Goal: Transaction & Acquisition: Obtain resource

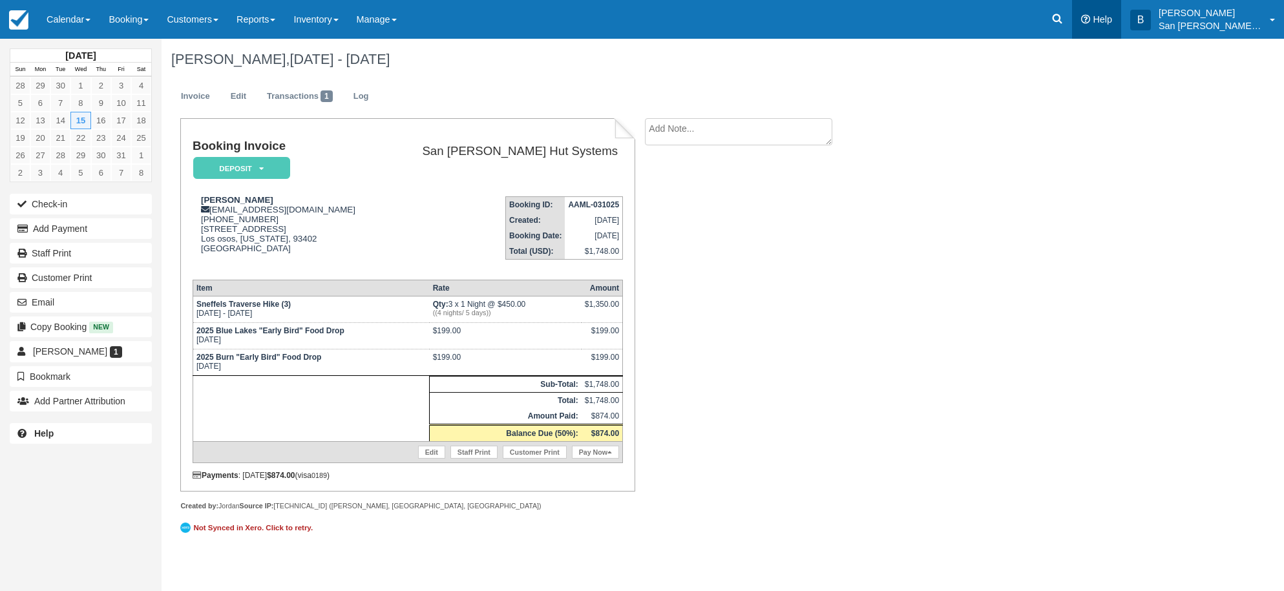
click at [1084, 21] on link "Help" at bounding box center [1096, 19] width 49 height 39
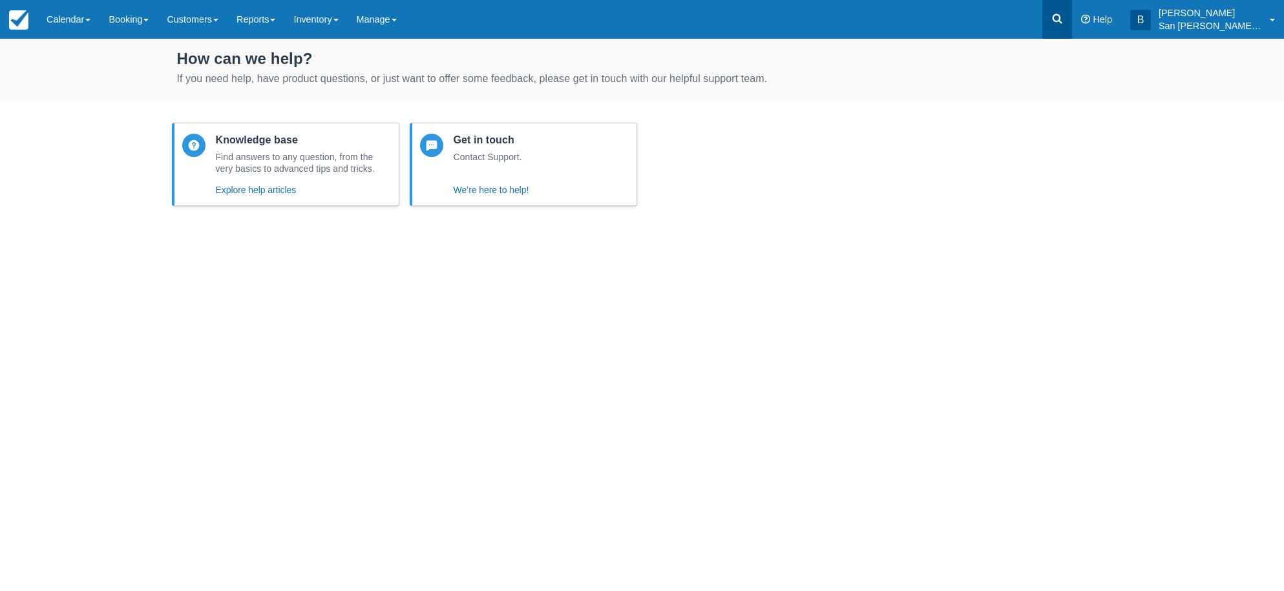
click at [1063, 22] on icon at bounding box center [1058, 19] width 10 height 10
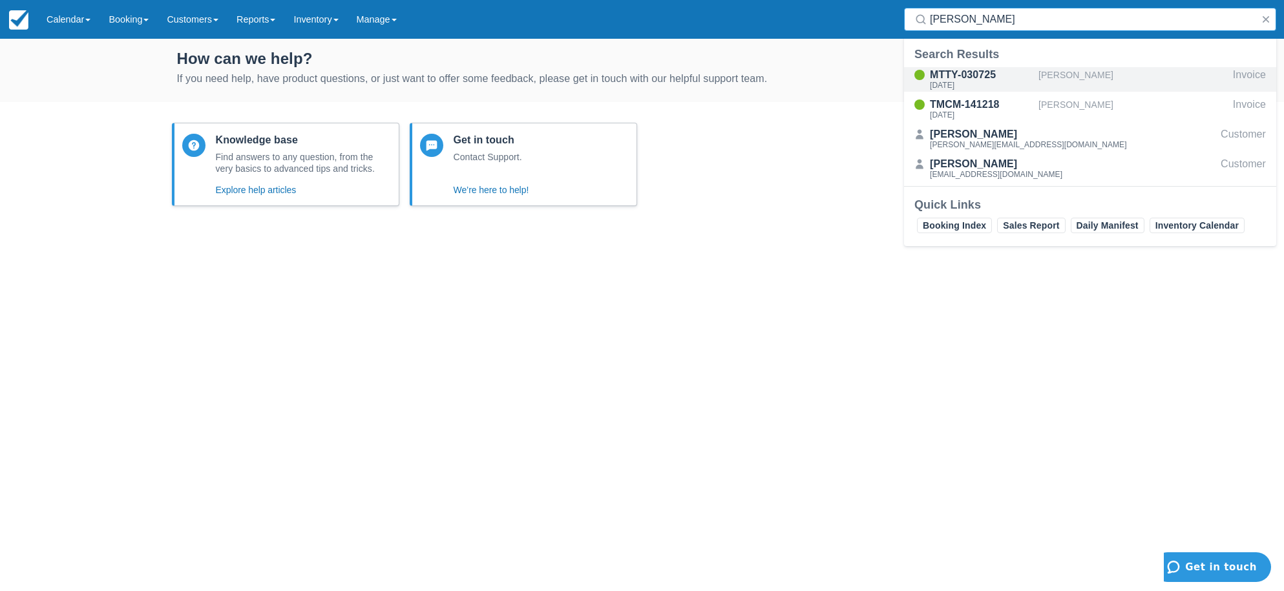
type input "sager"
click at [991, 83] on div "Mon Oct 13 2025" at bounding box center [981, 85] width 103 height 8
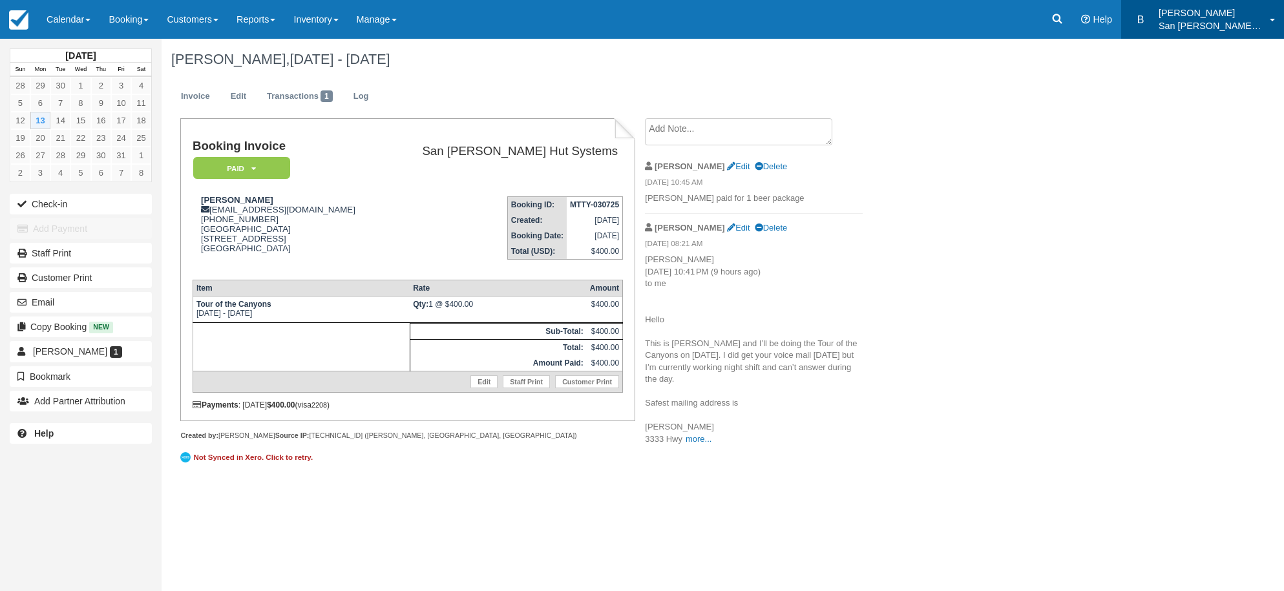
click at [1197, 19] on div "Brandie San Juan Hut Systems" at bounding box center [1210, 22] width 103 height 32
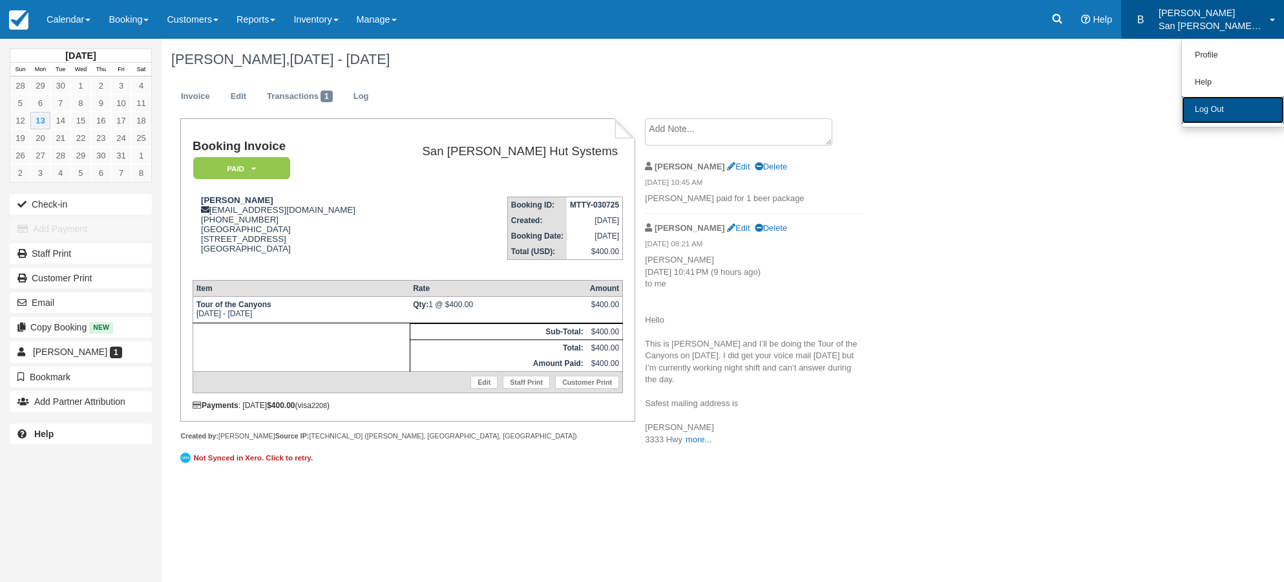
click at [1196, 107] on link "Log Out" at bounding box center [1233, 109] width 102 height 27
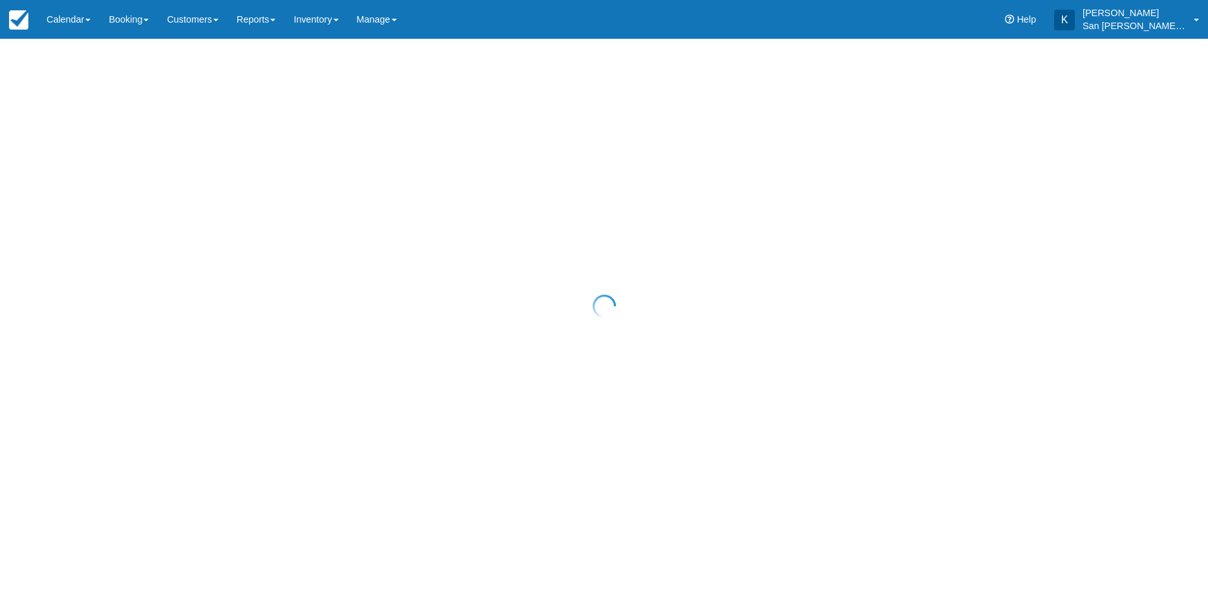
select select "20"
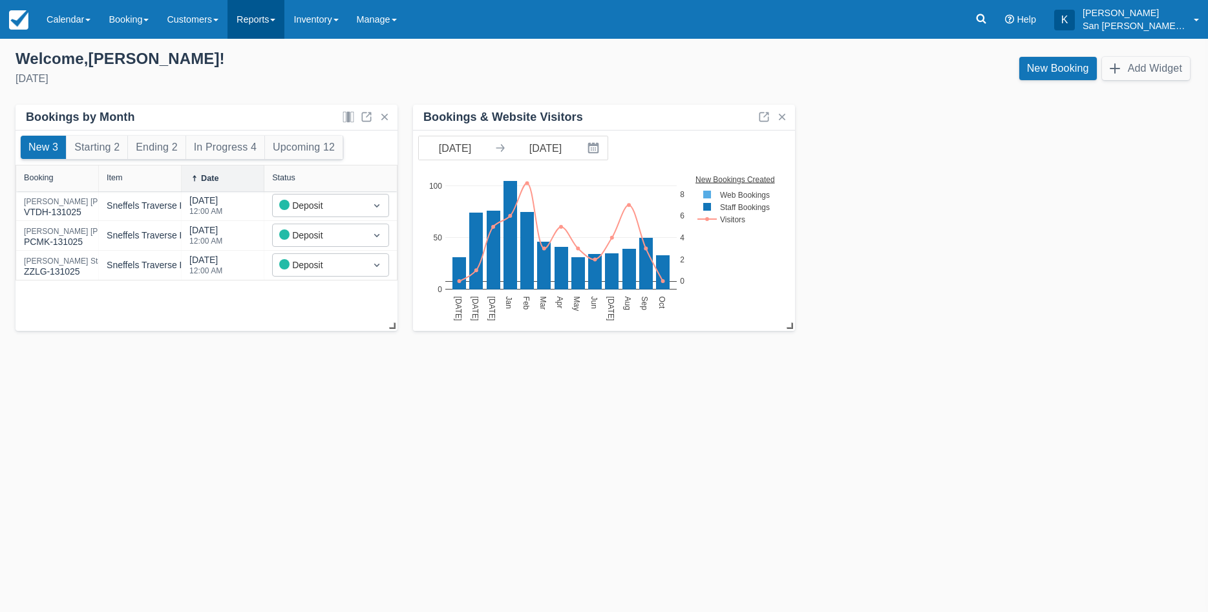
click at [272, 23] on link "Reports" at bounding box center [256, 19] width 57 height 39
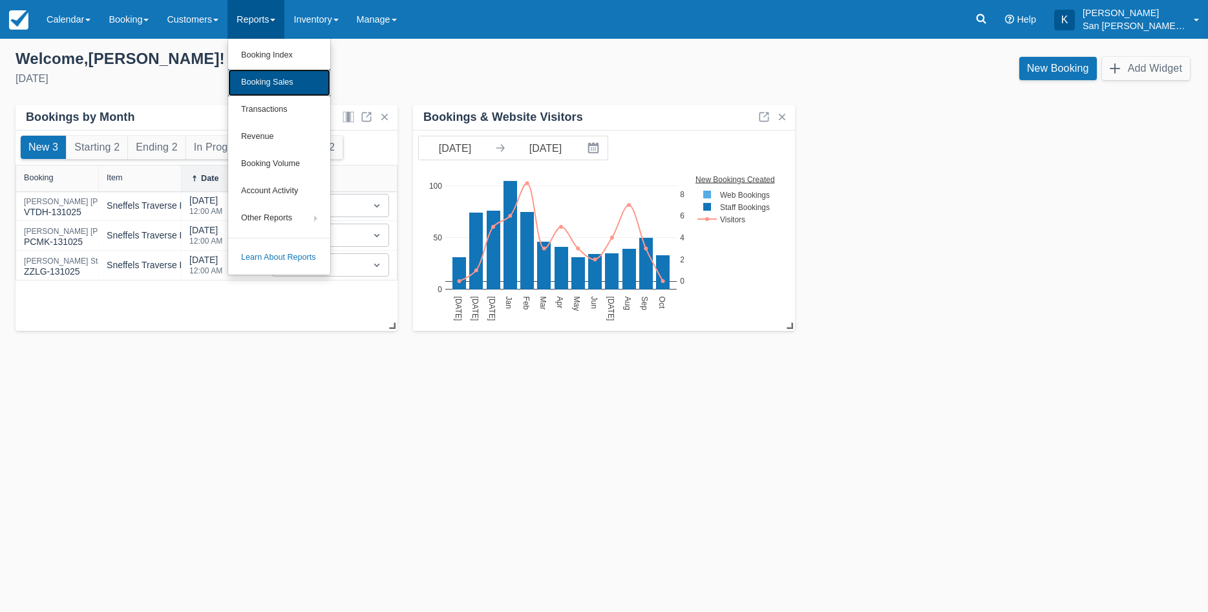
click at [286, 90] on link "Booking Sales" at bounding box center [279, 82] width 102 height 27
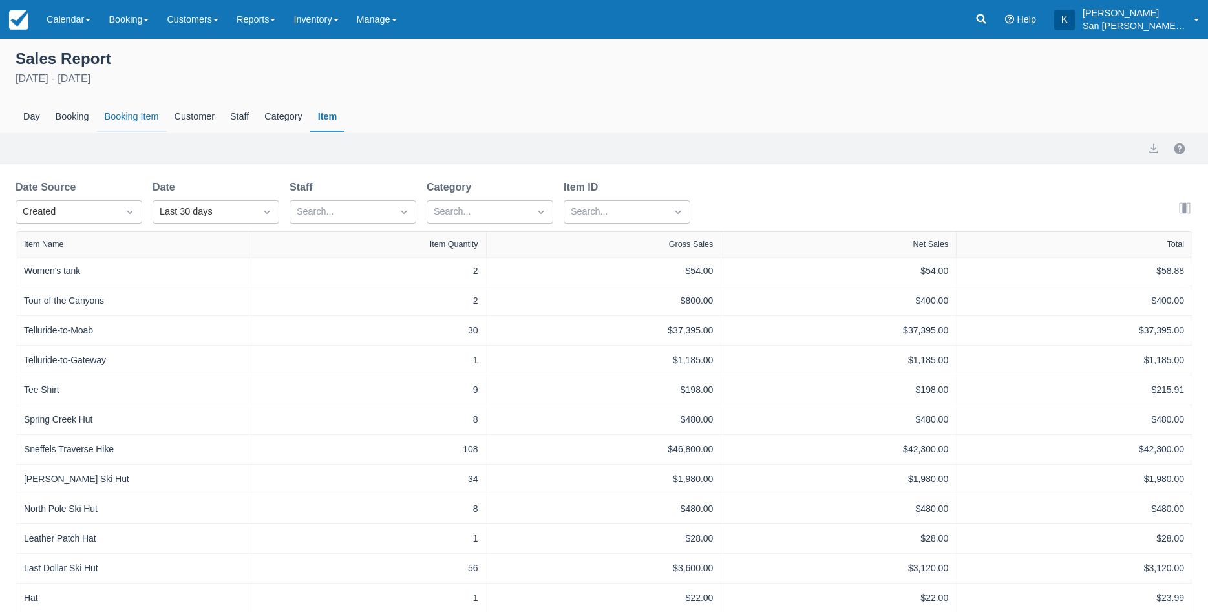
click at [122, 121] on div "Booking Item" at bounding box center [132, 117] width 70 height 30
select select "20"
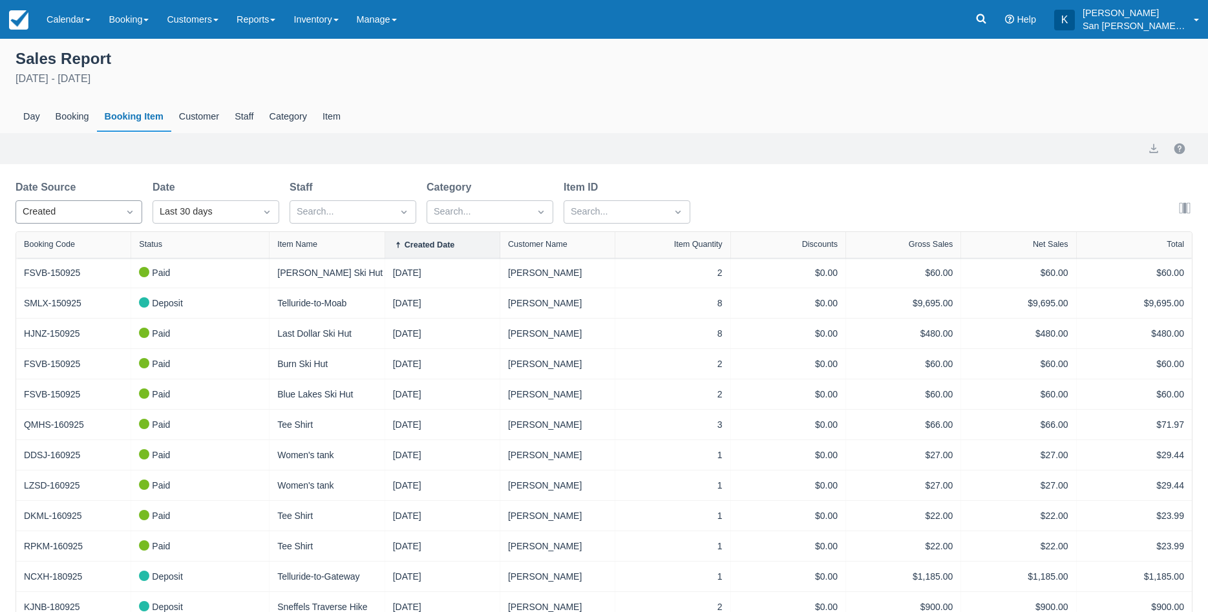
click at [67, 219] on div "Created" at bounding box center [67, 212] width 102 height 21
click at [43, 267] on div "Start" at bounding box center [79, 269] width 127 height 25
select select "20"
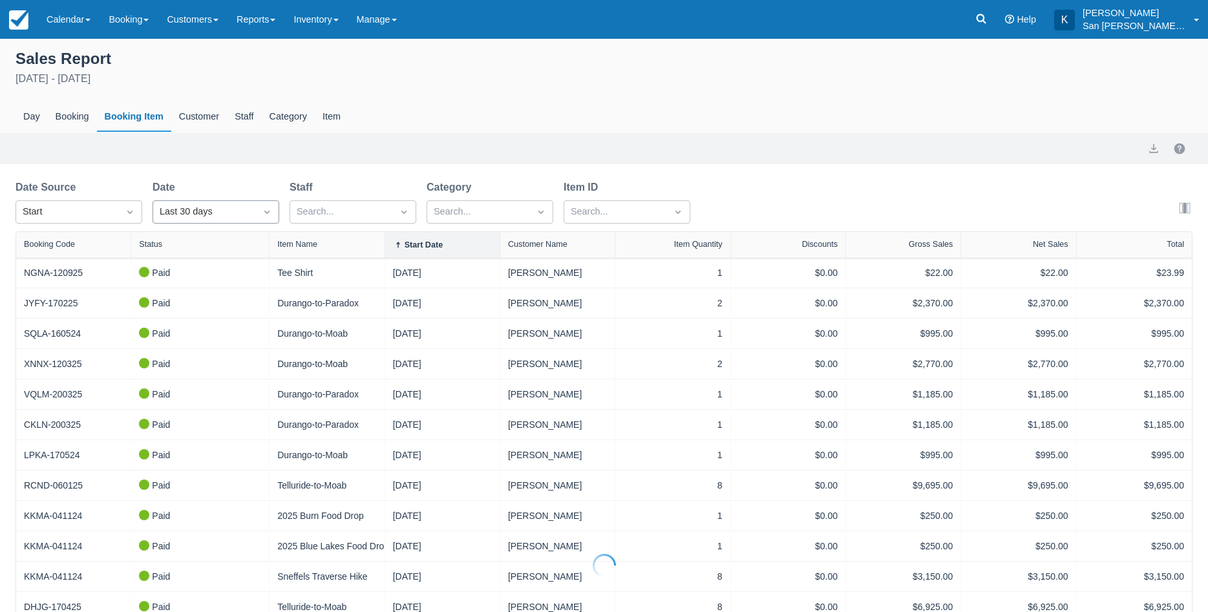
click at [210, 211] on div "Last 30 days" at bounding box center [204, 212] width 89 height 14
select select "20"
click at [173, 242] on div "Custom" at bounding box center [216, 243] width 127 height 25
select select "20"
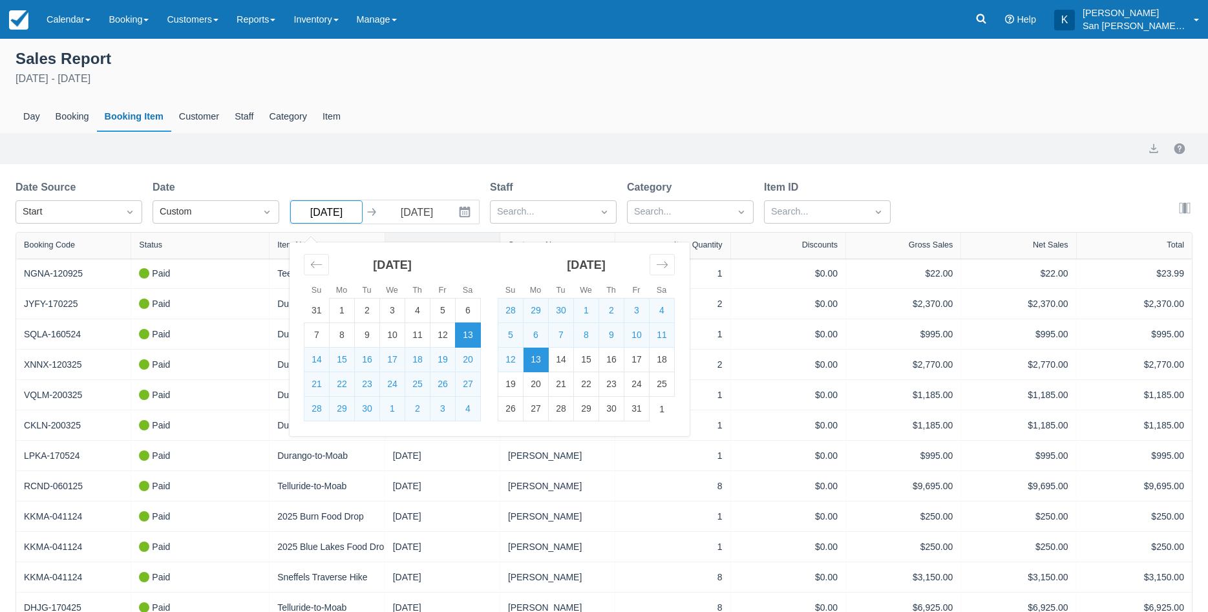
click at [347, 217] on input "09/13/25" at bounding box center [326, 211] width 72 height 23
click at [322, 266] on icon "Move backward to switch to the previous month." at bounding box center [316, 265] width 12 height 12
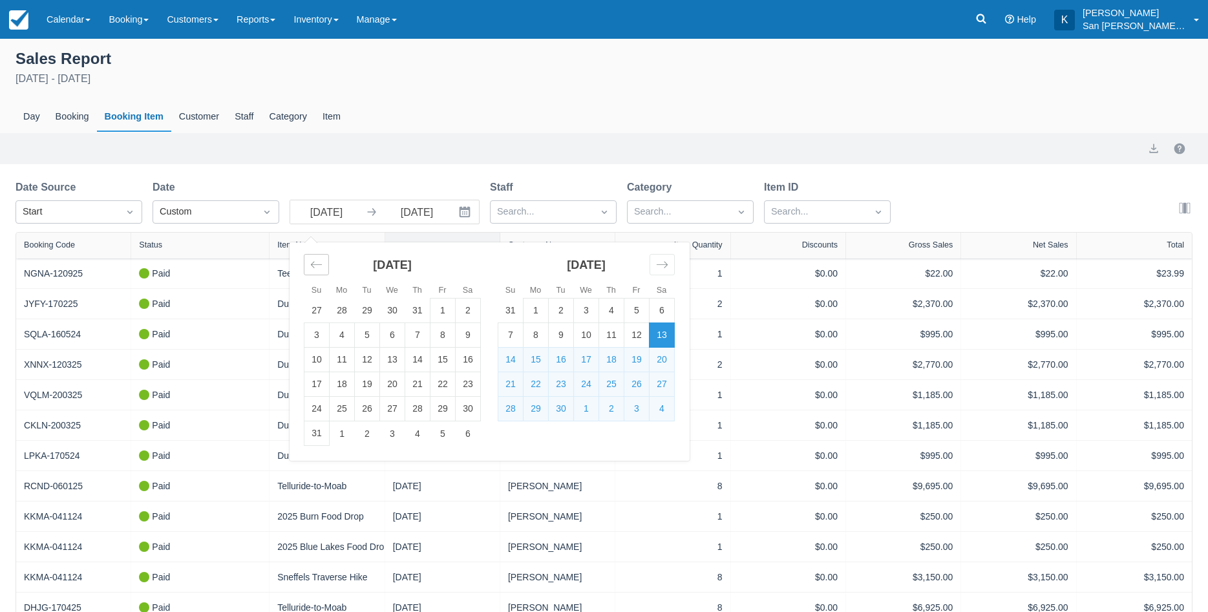
click at [322, 266] on icon "Move backward to switch to the previous month." at bounding box center [316, 265] width 12 height 12
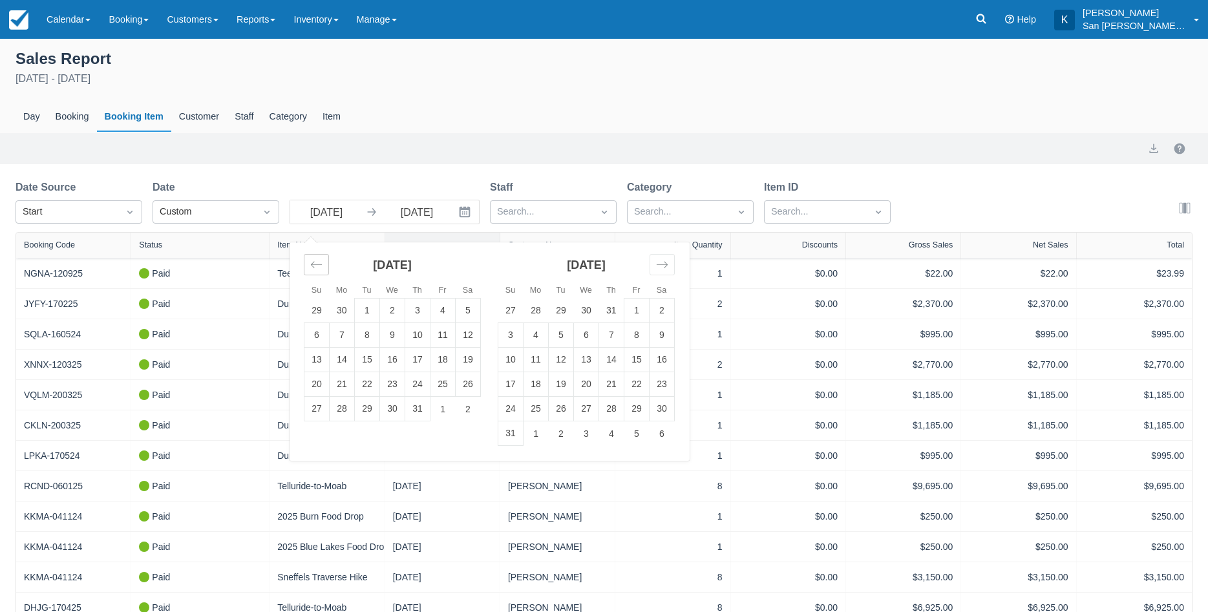
click at [322, 266] on icon "Move backward to switch to the previous month." at bounding box center [316, 265] width 12 height 12
click at [509, 313] on td "1" at bounding box center [510, 311] width 25 height 25
type input "06/01/25"
select select "20"
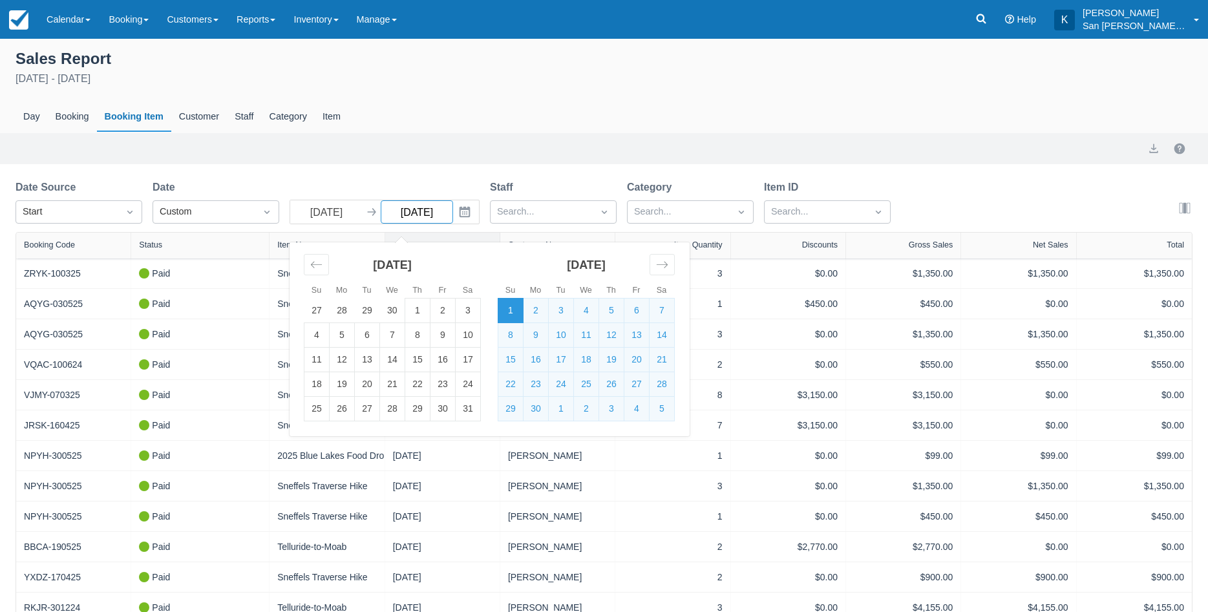
click at [443, 215] on input "[DATE]" at bounding box center [417, 211] width 72 height 23
click at [460, 213] on icon "Interact with the calendar and add the check-in date for your trip." at bounding box center [465, 212] width 11 height 11
click at [660, 270] on icon "Move forward to switch to the next month." at bounding box center [662, 265] width 12 height 12
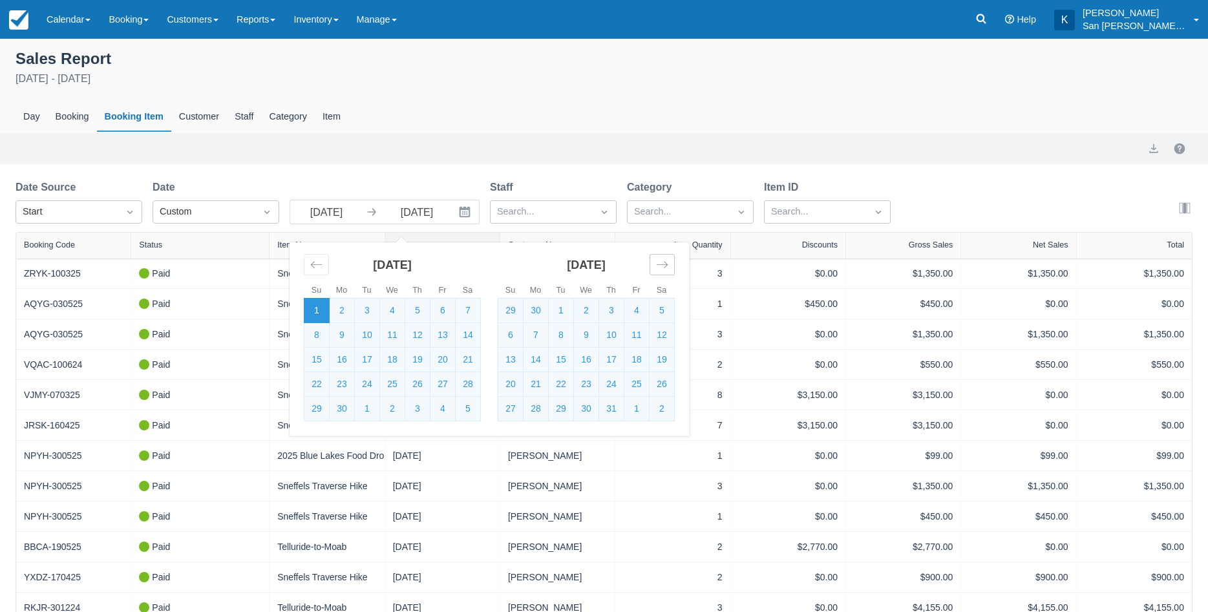
click at [660, 270] on icon "Move forward to switch to the next month." at bounding box center [662, 265] width 12 height 12
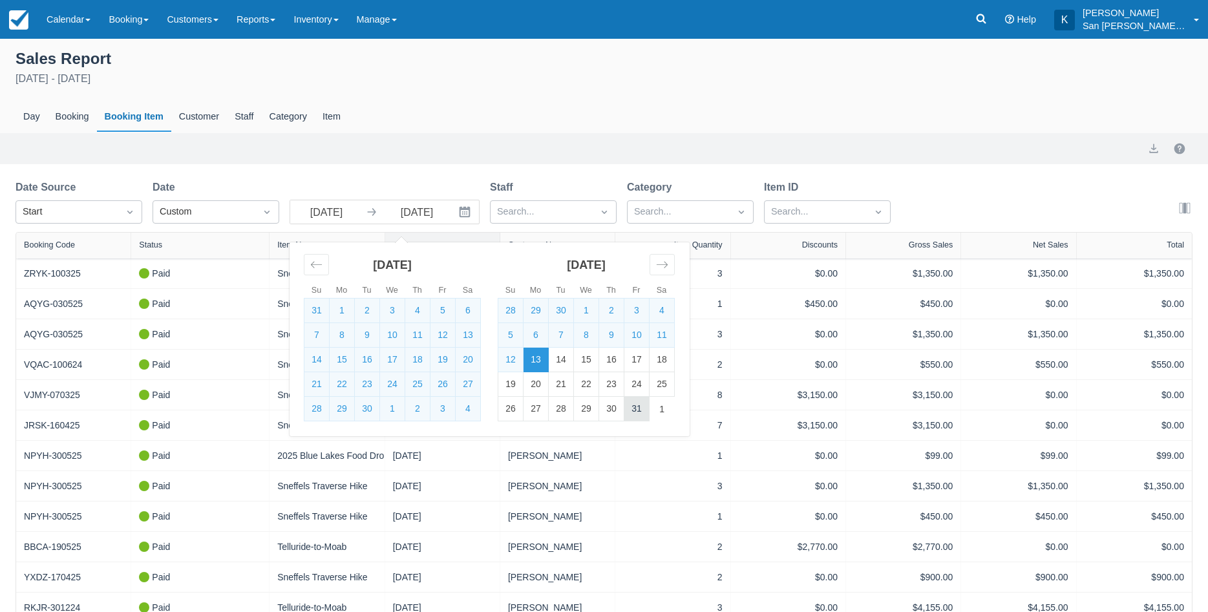
click at [630, 407] on td "31" at bounding box center [636, 409] width 25 height 25
type input "10/31/25"
select select "20"
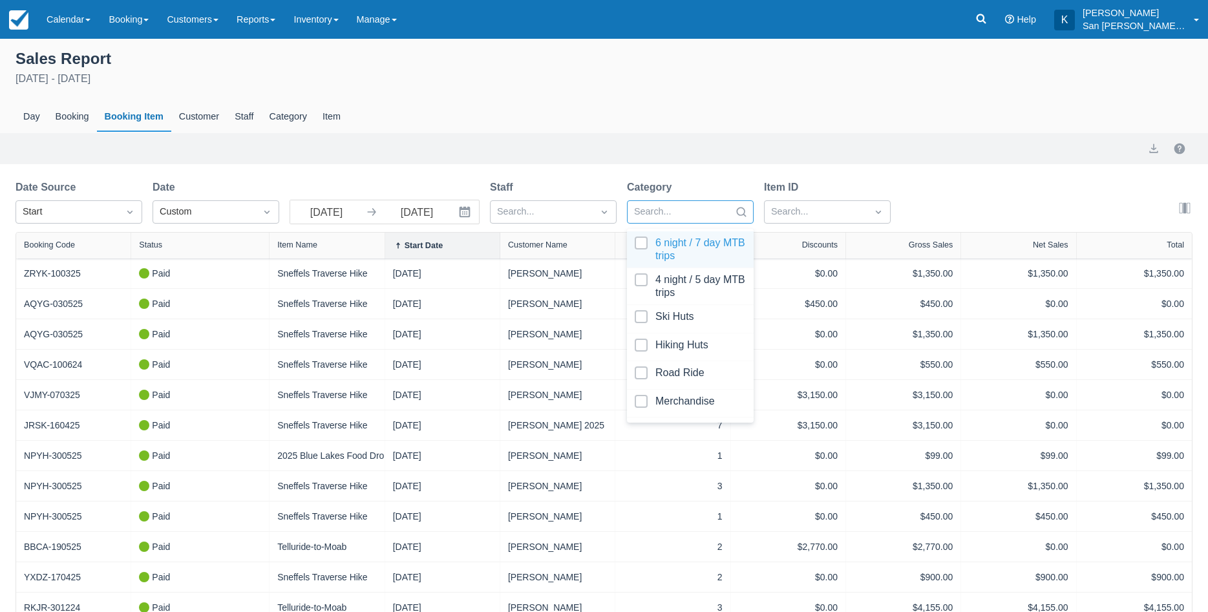
click at [657, 211] on div at bounding box center [678, 212] width 89 height 17
click at [643, 243] on div at bounding box center [690, 250] width 111 height 26
select select "20"
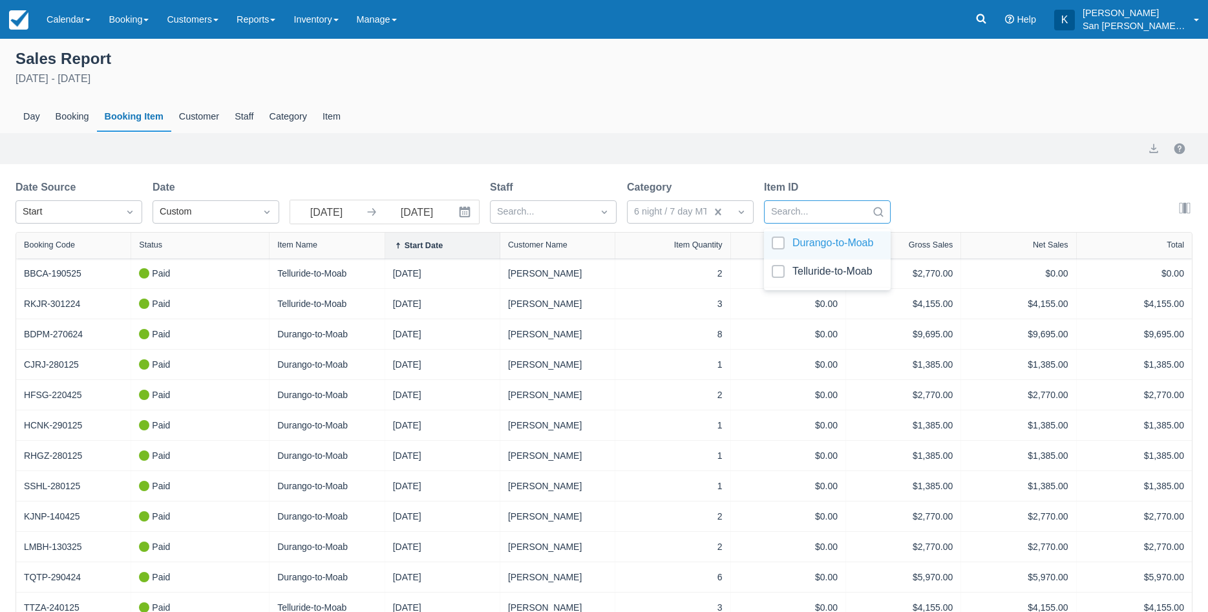
click at [792, 215] on div at bounding box center [815, 212] width 89 height 17
click at [779, 244] on div at bounding box center [827, 245] width 111 height 17
select select "20"
click at [1154, 151] on button "export" at bounding box center [1154, 149] width 16 height 16
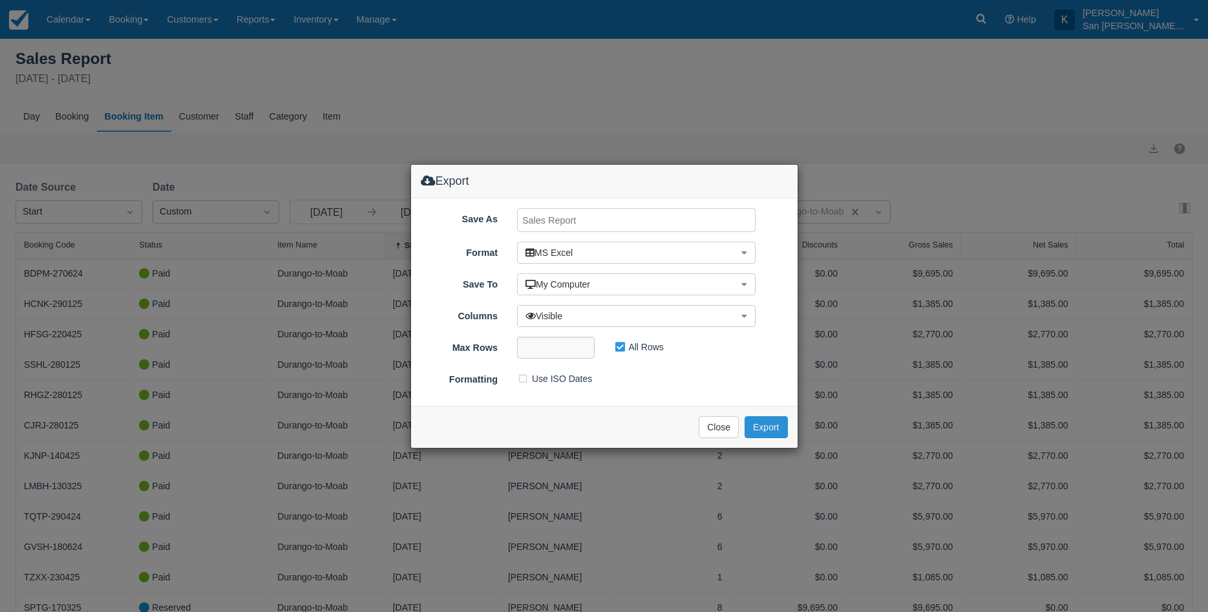
click at [762, 424] on button "Export" at bounding box center [766, 427] width 43 height 22
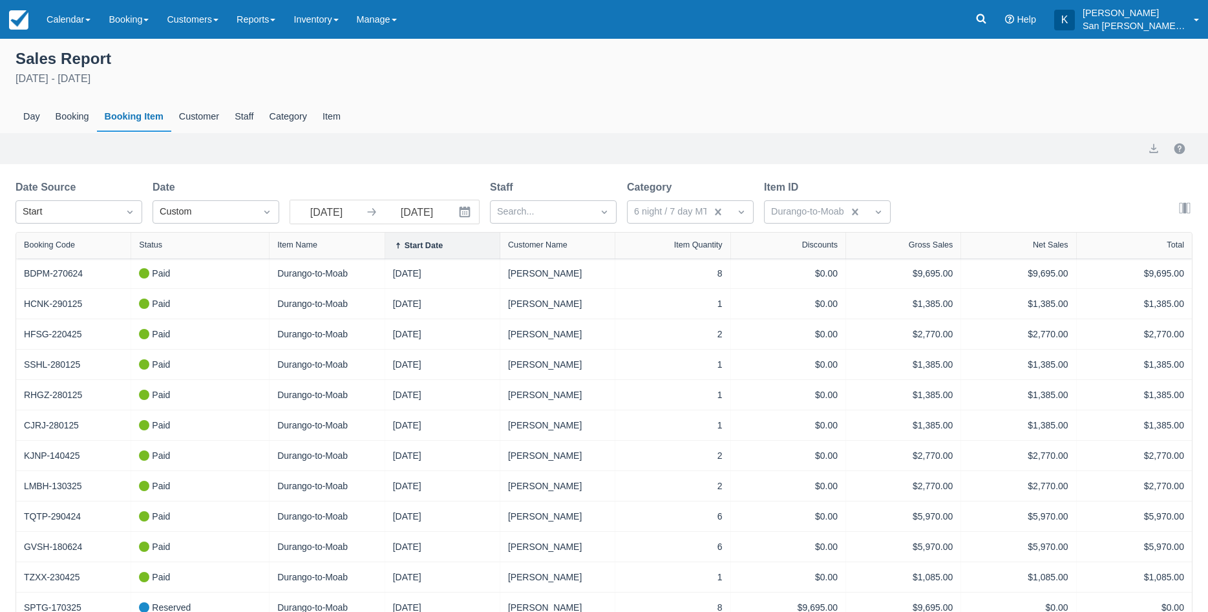
select select "20"
click at [732, 211] on div at bounding box center [741, 212] width 23 height 18
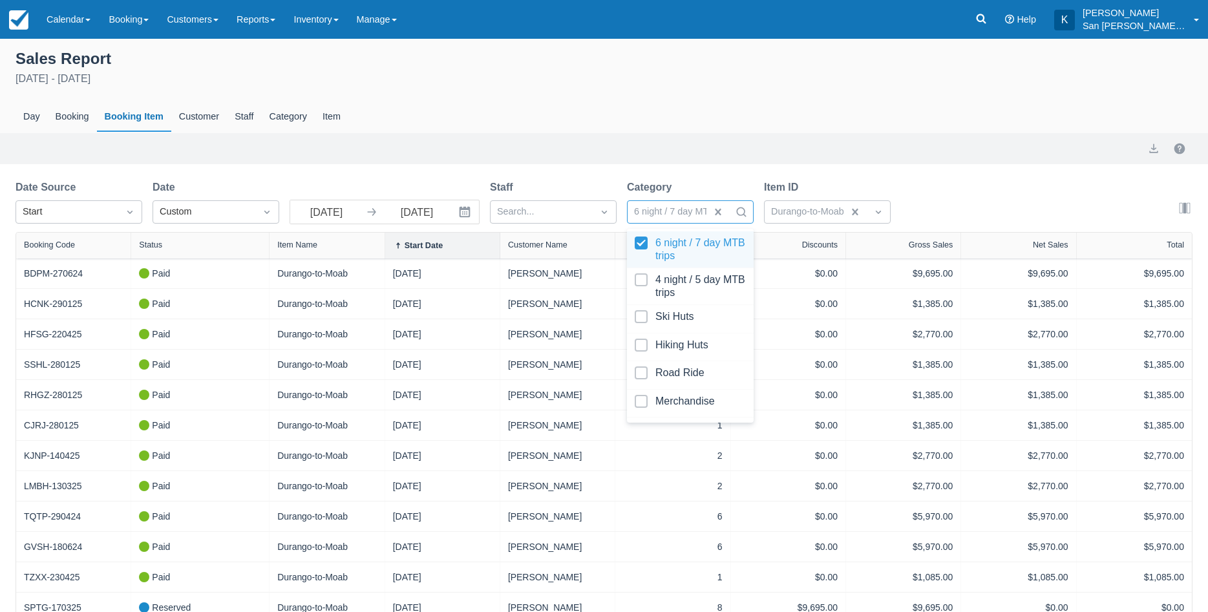
click at [638, 240] on div at bounding box center [690, 250] width 111 height 26
select select "20"
click at [642, 284] on div at bounding box center [690, 286] width 111 height 26
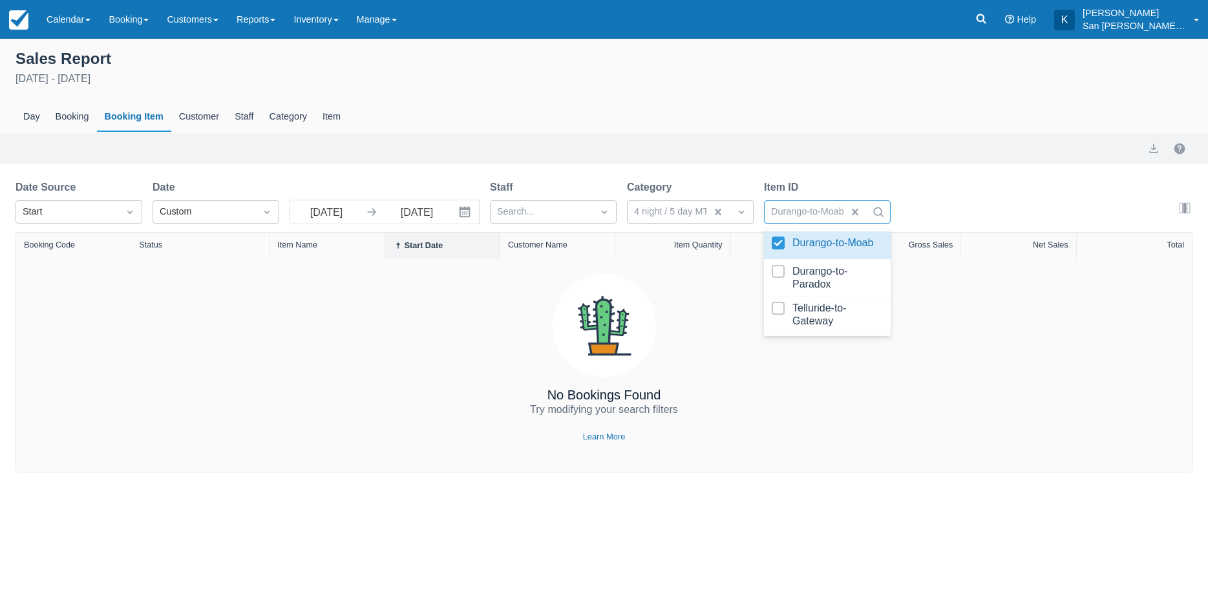
click at [805, 215] on div at bounding box center [807, 212] width 73 height 17
click at [779, 271] on div at bounding box center [827, 278] width 111 height 26
select select "20"
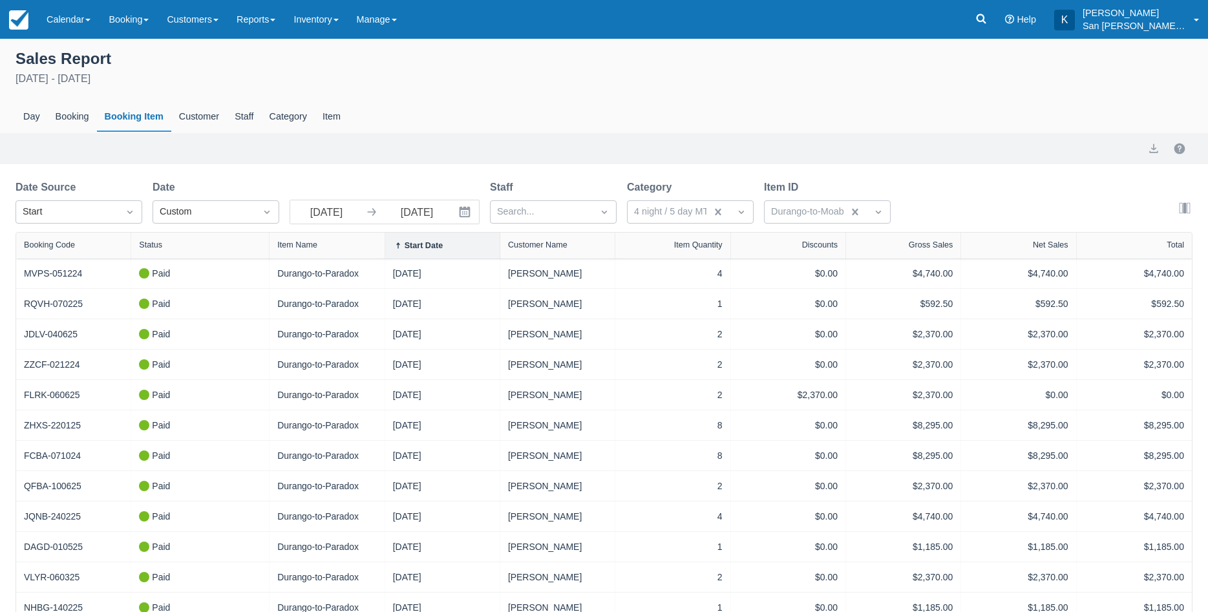
click at [934, 189] on div "Date Source Start Date Custom 06/01/25 Navigate forward to interact with the ca…" at bounding box center [604, 206] width 1177 height 52
click at [1157, 154] on button "export" at bounding box center [1154, 149] width 16 height 16
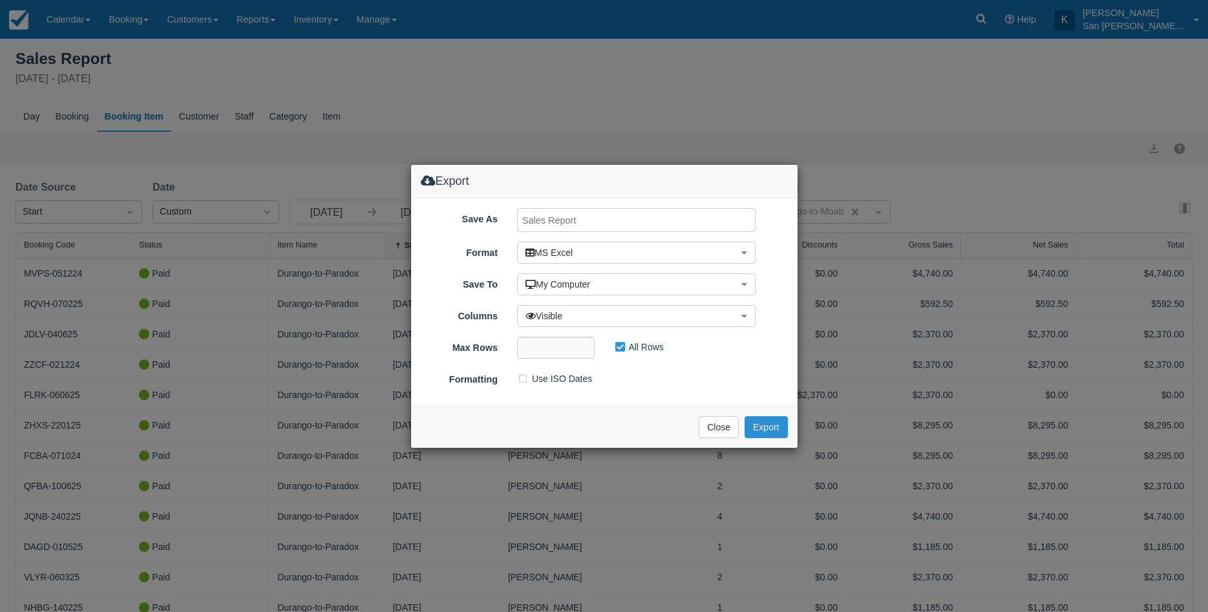
click at [765, 426] on button "Export" at bounding box center [766, 427] width 43 height 22
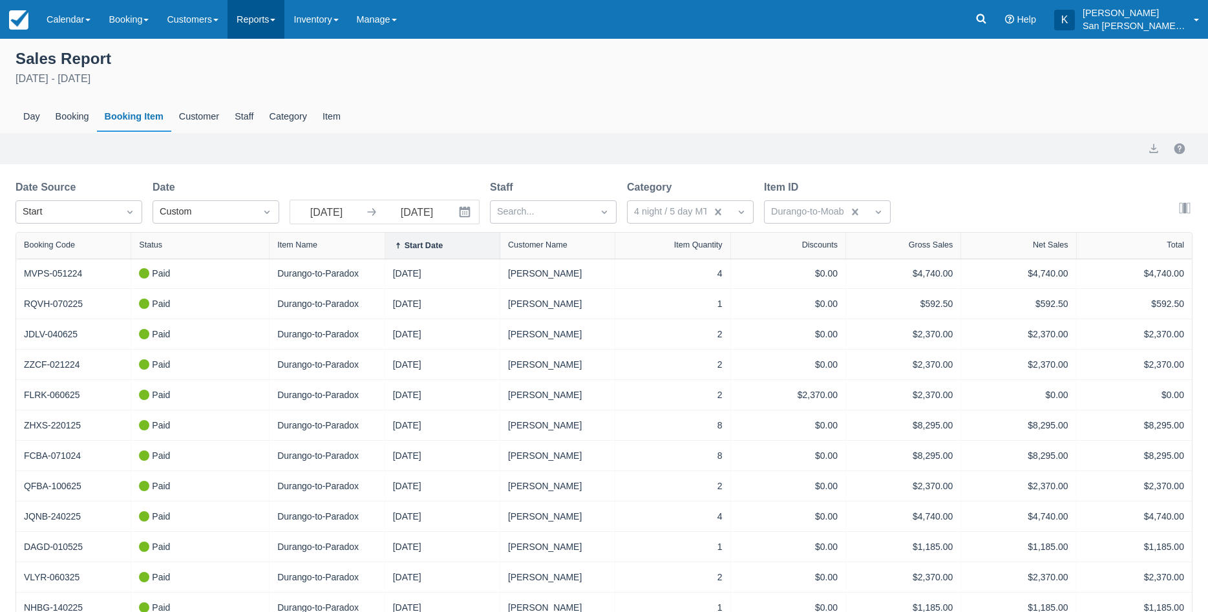
click at [255, 16] on link "Reports" at bounding box center [256, 19] width 57 height 39
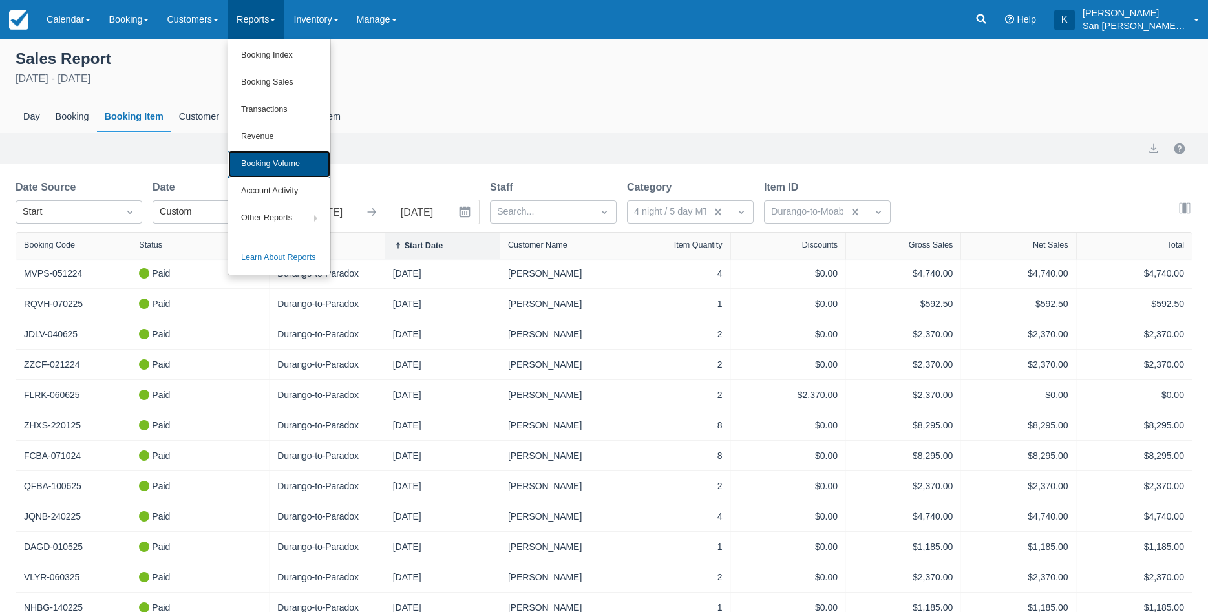
click at [271, 164] on link "Booking Volume" at bounding box center [279, 164] width 102 height 27
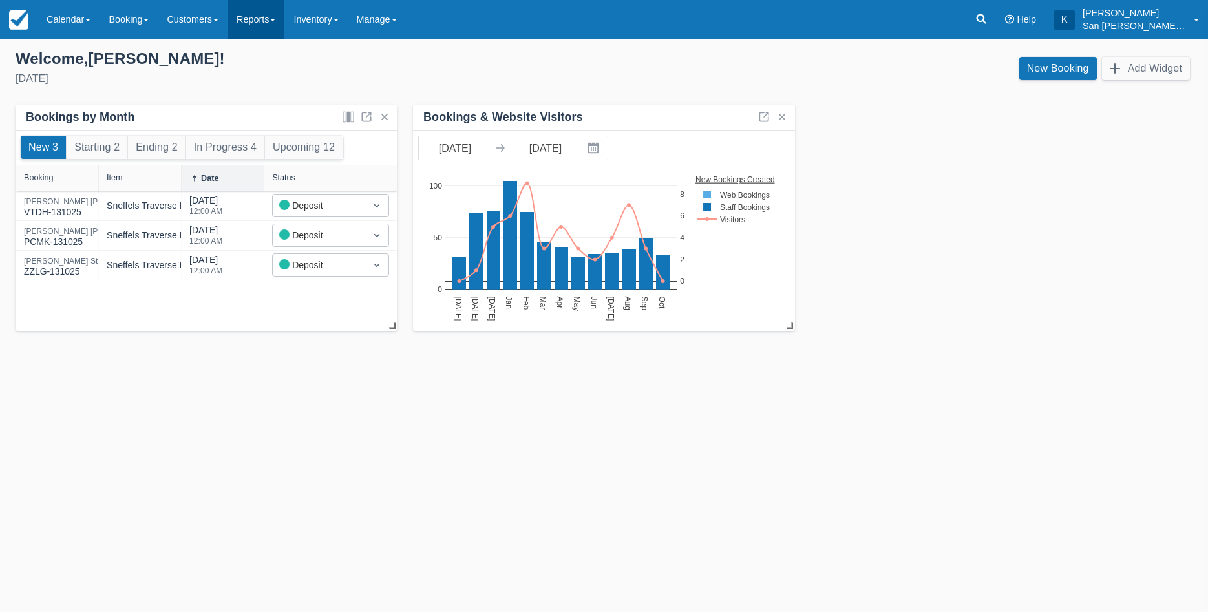
click at [254, 17] on link "Reports" at bounding box center [256, 19] width 57 height 39
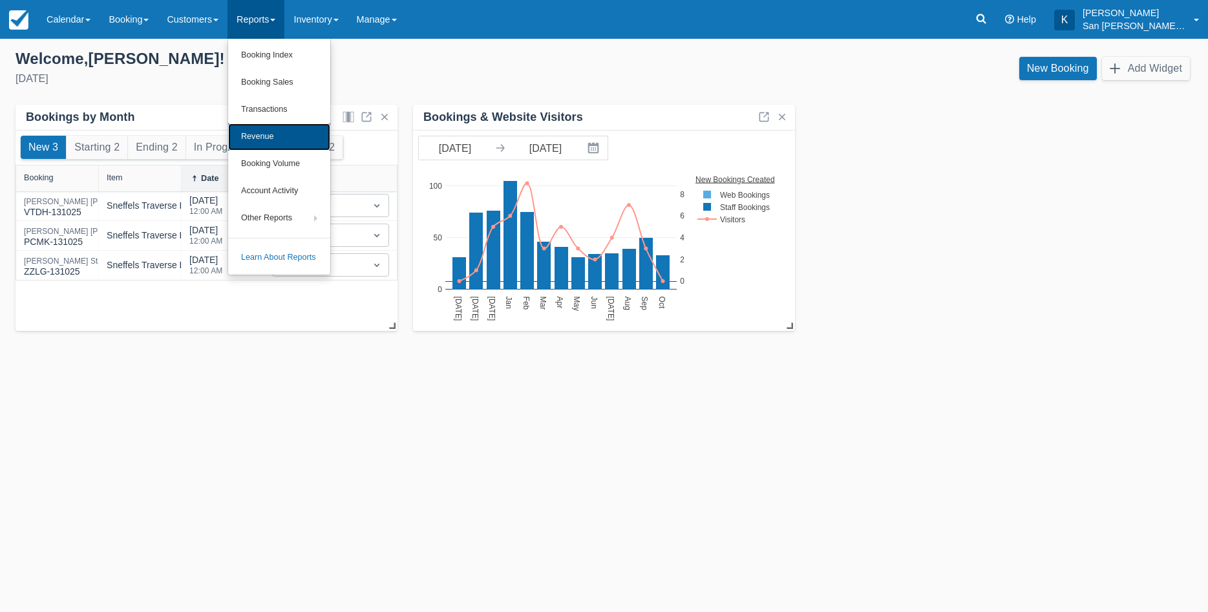
click at [259, 125] on link "Revenue" at bounding box center [279, 136] width 102 height 27
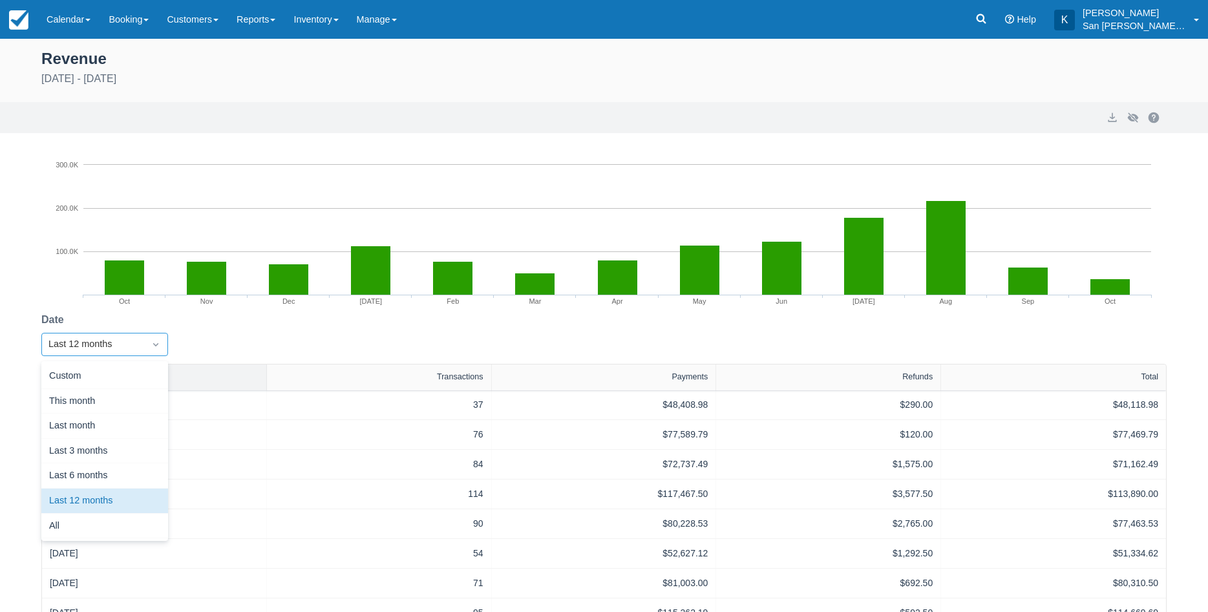
click at [125, 346] on div "Last 12 months" at bounding box center [92, 344] width 89 height 14
click at [98, 377] on div "Custom" at bounding box center [104, 376] width 127 height 25
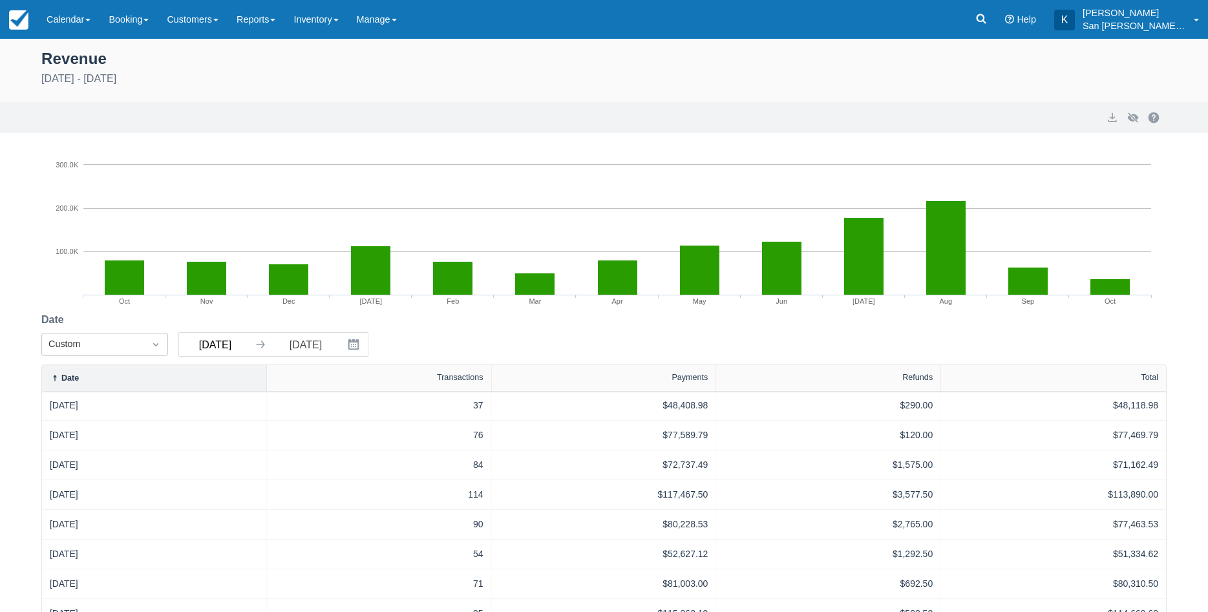
click at [240, 348] on input "[DATE]" at bounding box center [215, 344] width 72 height 23
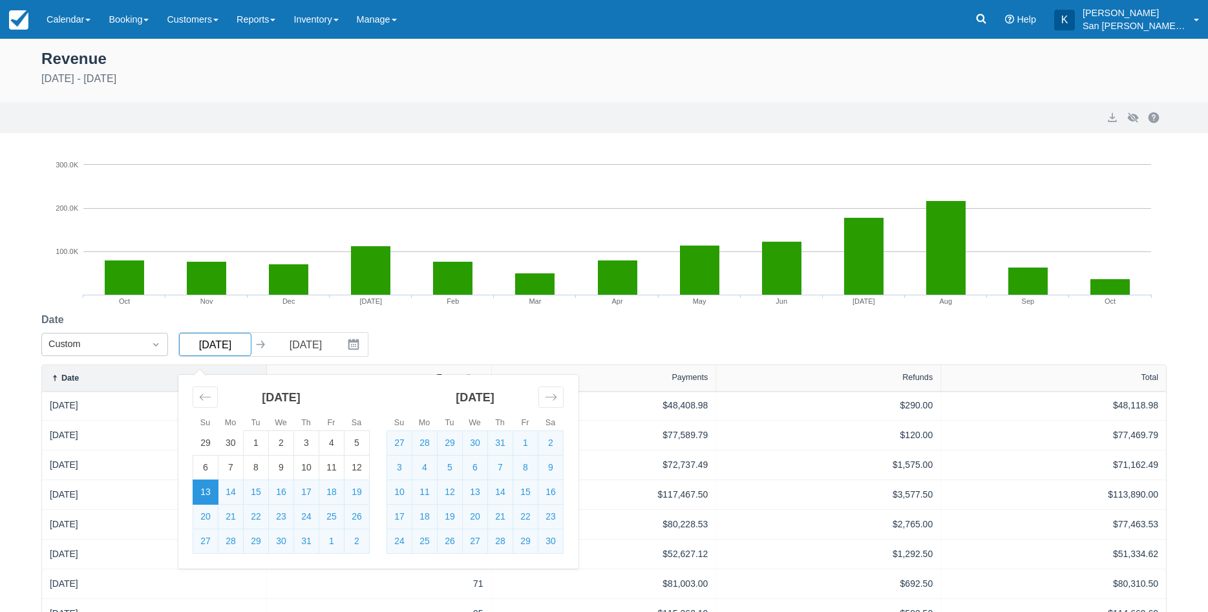
drag, startPoint x: 239, startPoint y: 348, endPoint x: 226, endPoint y: 355, distance: 15.0
click at [226, 355] on input "[DATE]" at bounding box center [215, 344] width 72 height 23
type input "10/13/16"
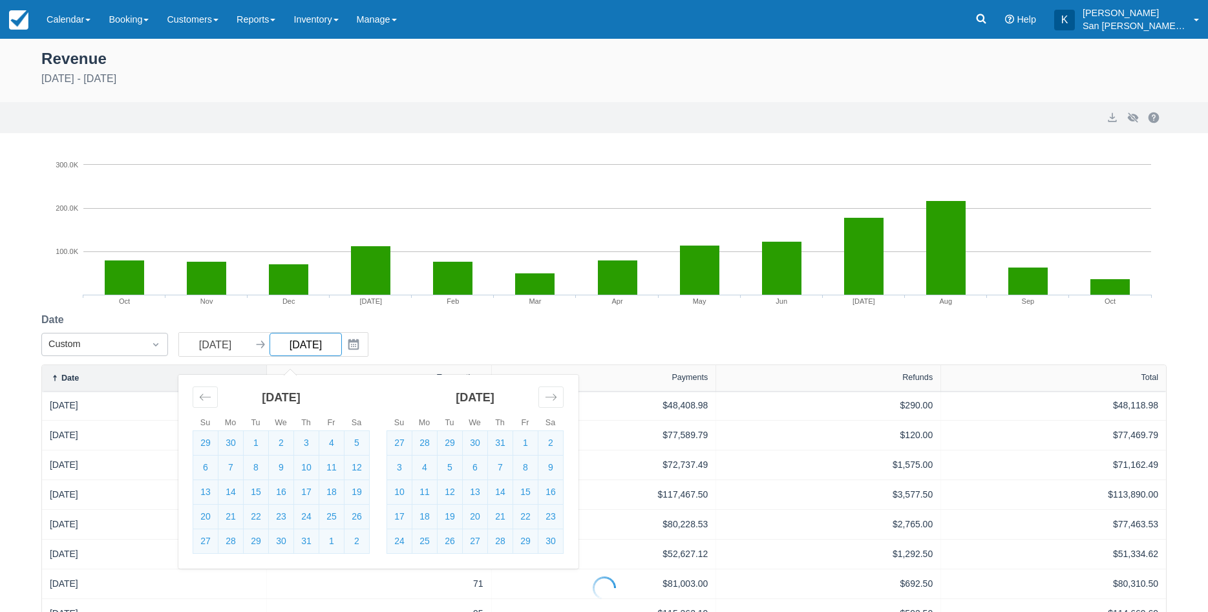
select select "20"
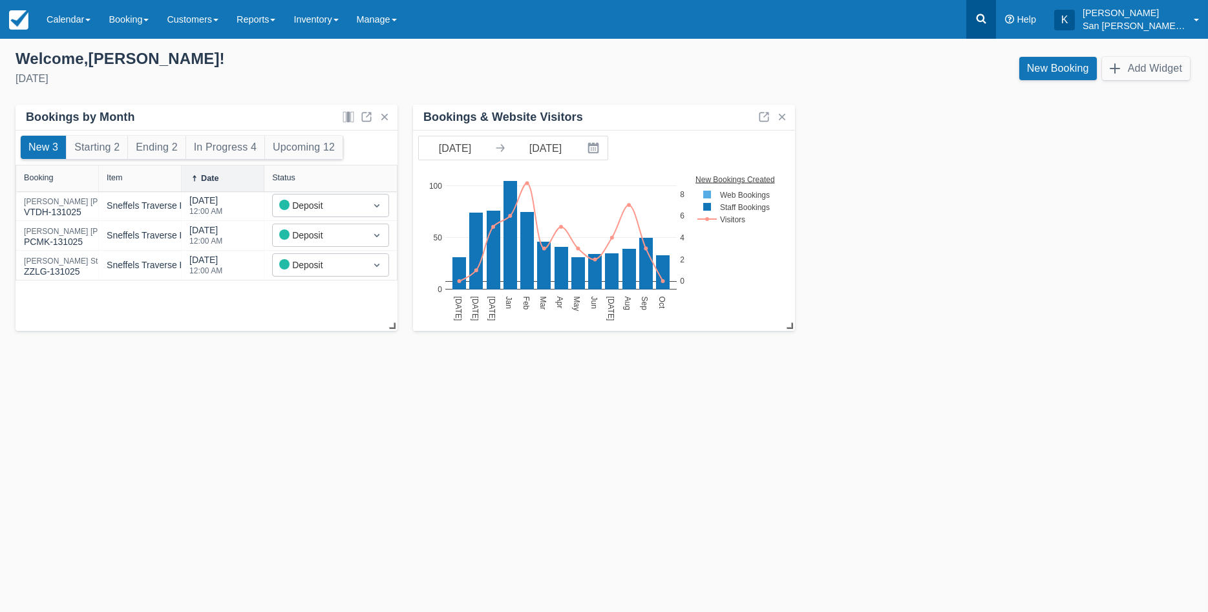
click at [987, 22] on icon at bounding box center [981, 18] width 13 height 13
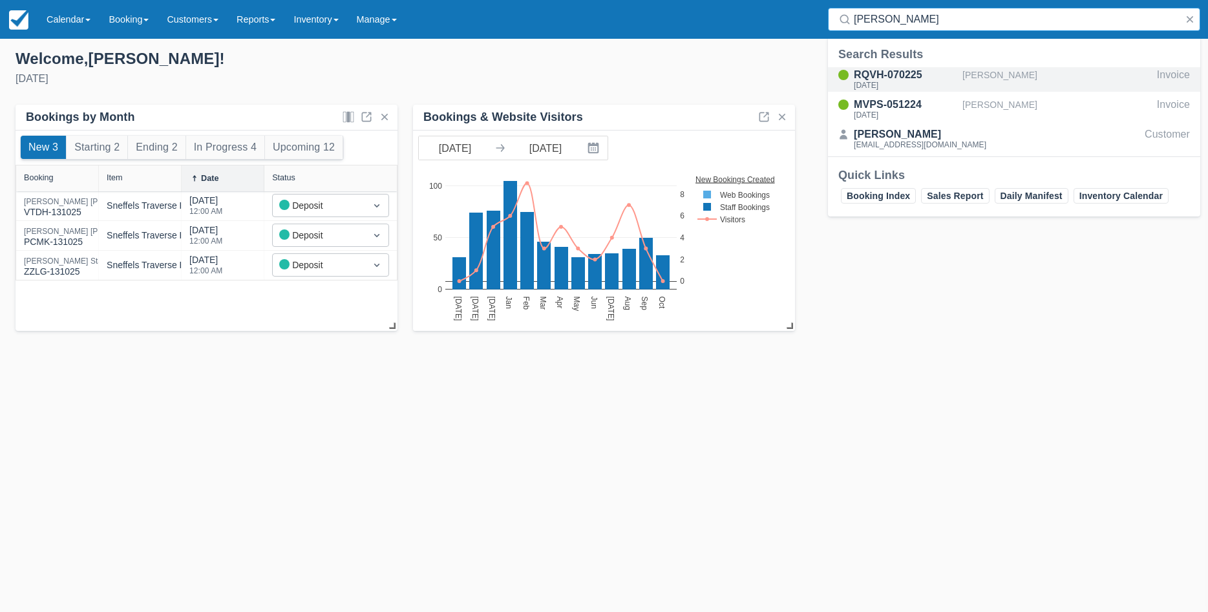
type input "David Laubach"
click at [980, 71] on div "David Laubach" at bounding box center [1056, 79] width 189 height 25
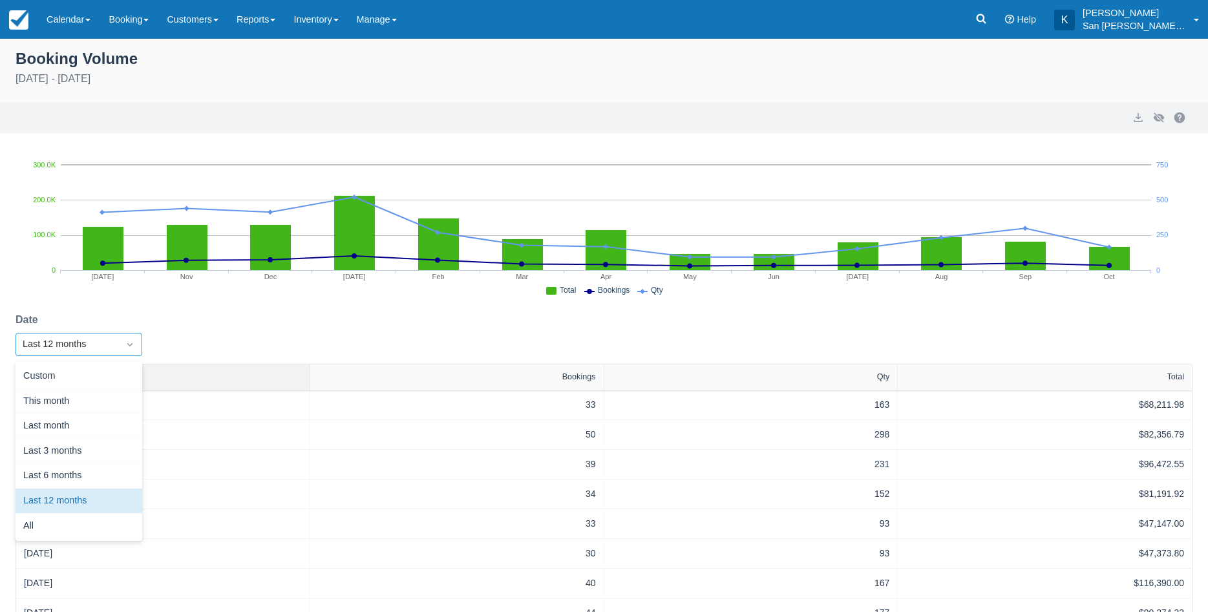
click at [127, 346] on icon "Dropdown icon" at bounding box center [129, 344] width 13 height 13
click at [96, 375] on div "Custom" at bounding box center [79, 376] width 127 height 25
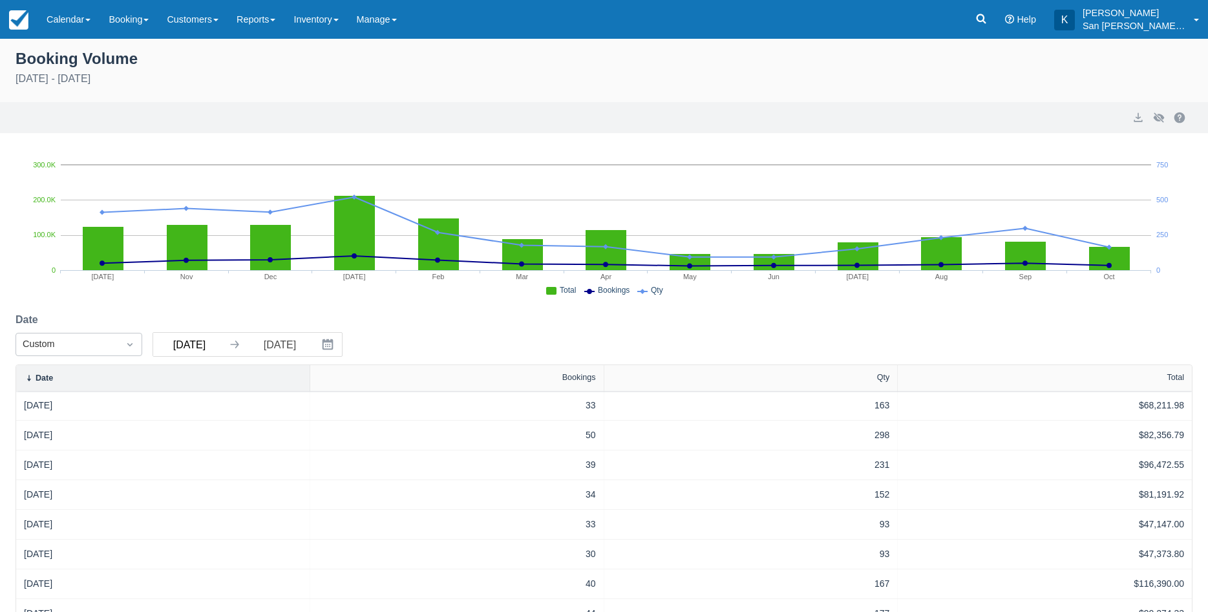
click at [209, 343] on input "[DATE]" at bounding box center [189, 344] width 72 height 23
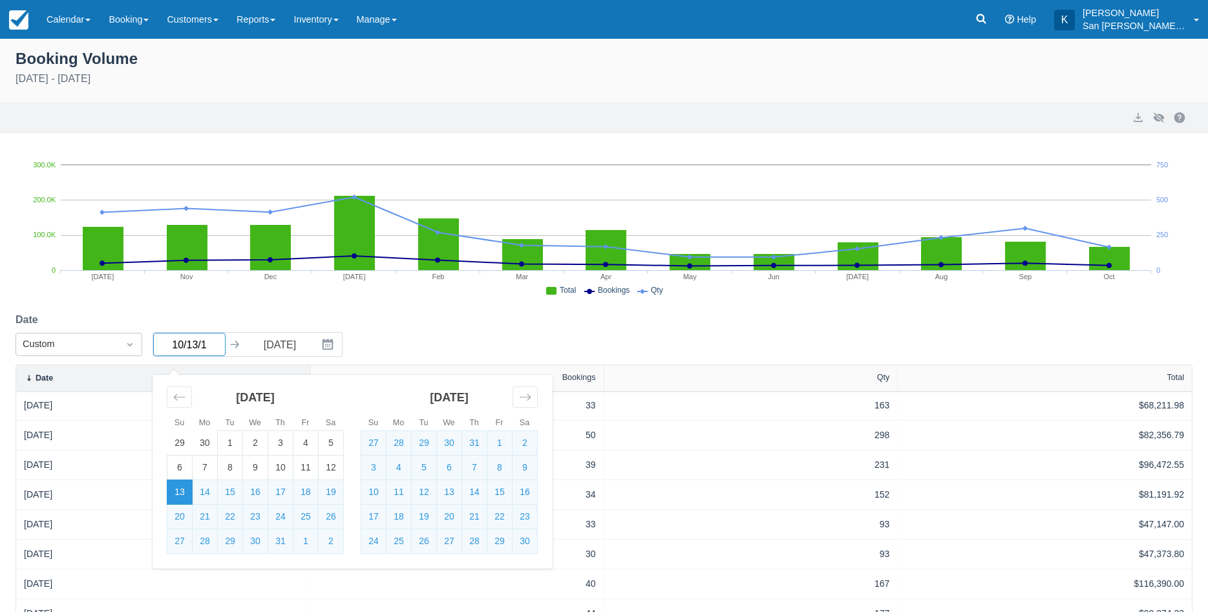
type input "[DATE]"
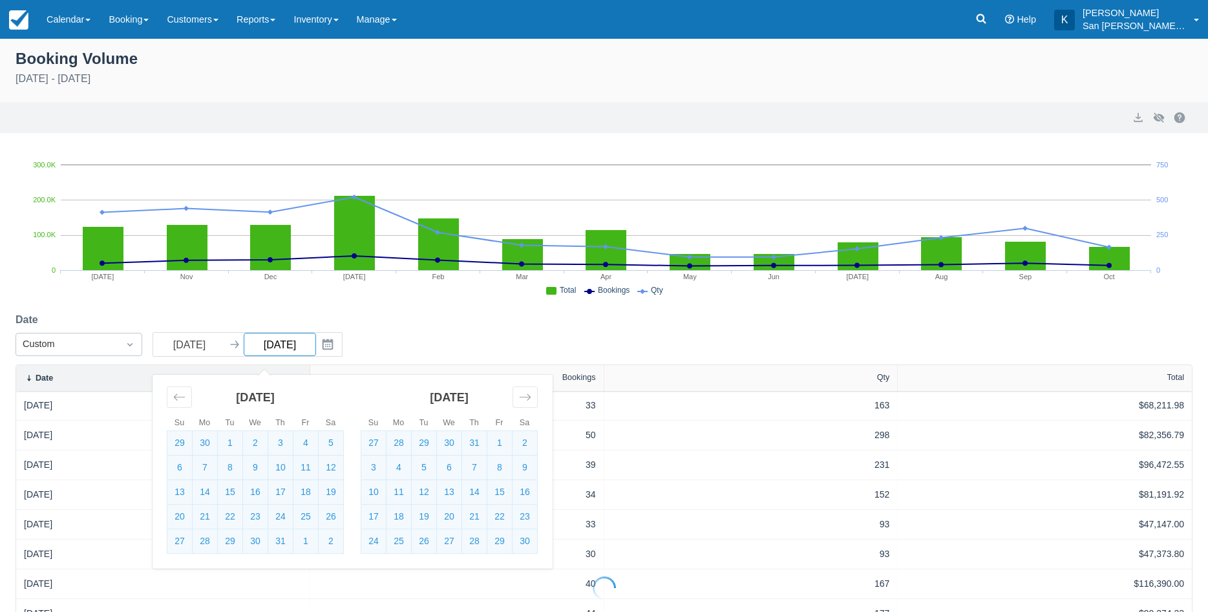
select select "20"
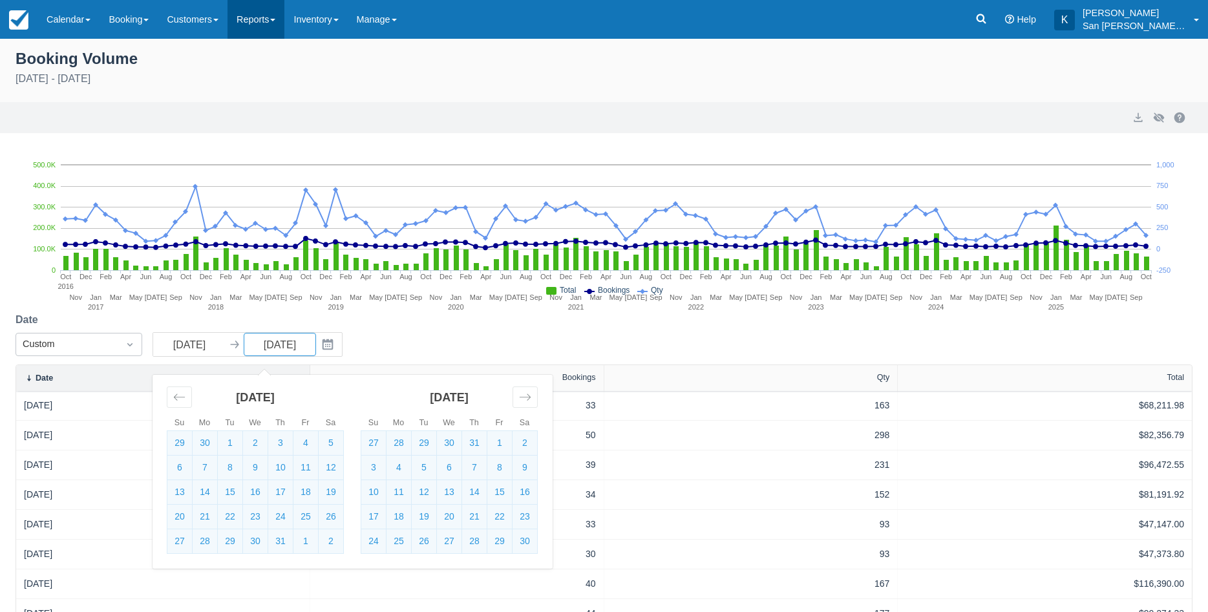
click at [274, 29] on link "Reports" at bounding box center [256, 19] width 57 height 39
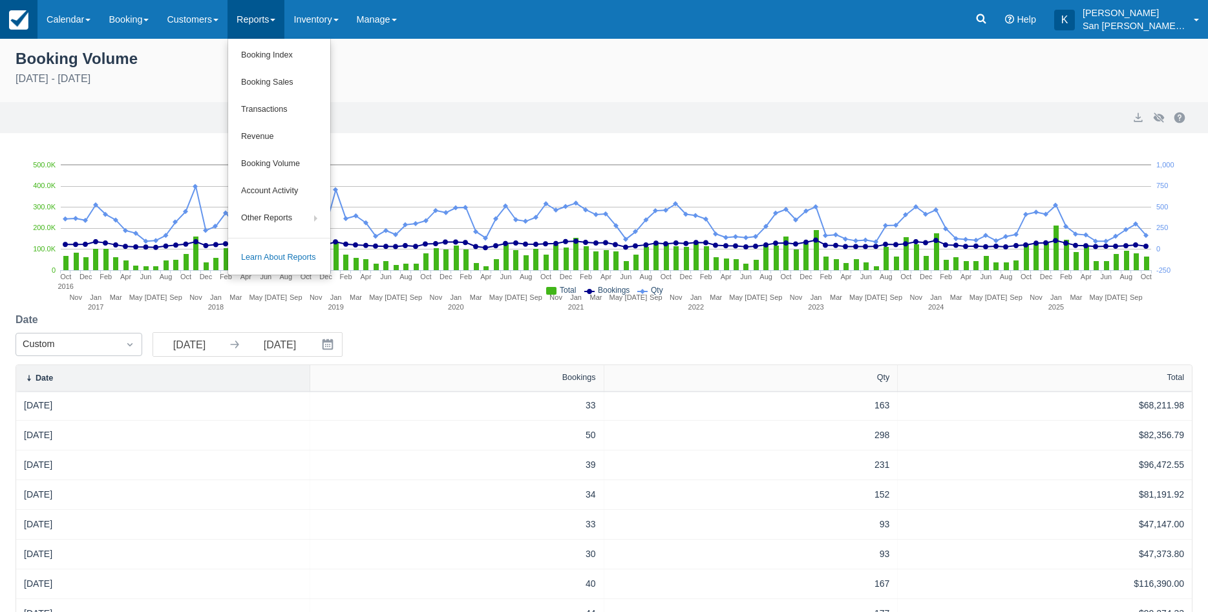
click at [19, 22] on img at bounding box center [18, 19] width 19 height 19
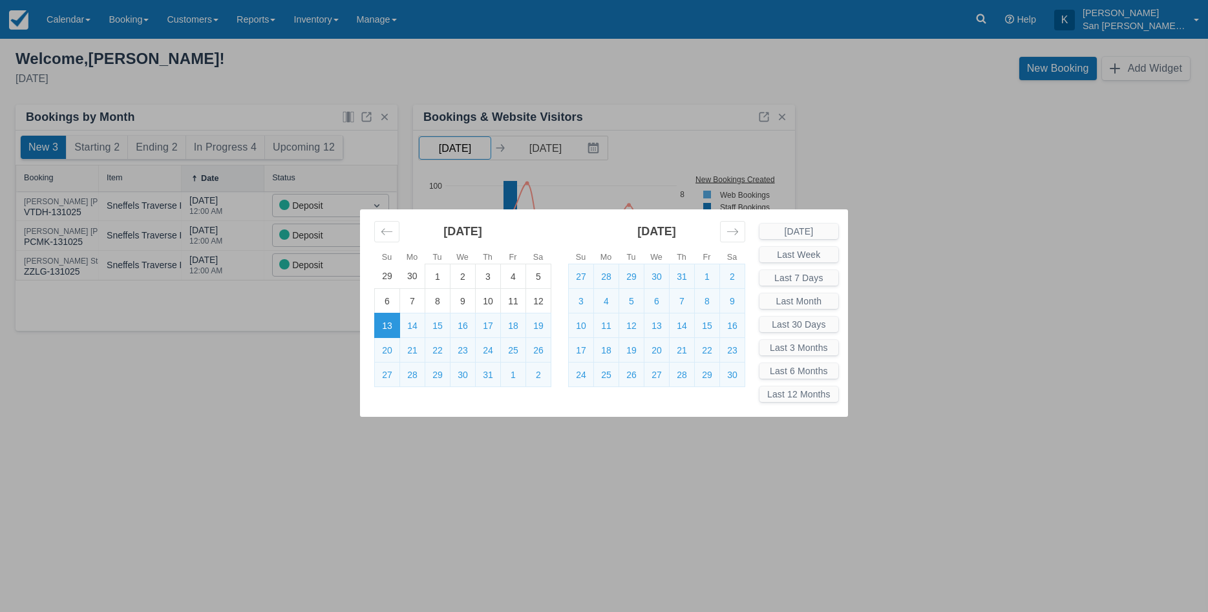
click at [477, 147] on body "Menu Calendar Customer Inventory Month Week Day Booking Daily Manifest Daily Li…" at bounding box center [604, 306] width 1208 height 612
drag, startPoint x: 477, startPoint y: 149, endPoint x: 470, endPoint y: 149, distance: 7.1
click at [470, 149] on div "Su Mo Tu We Th Fr Sa Su Mo Tu We Th Fr Sa September 2024 1 2 3 4 5 6 7 8 9 10 1…" at bounding box center [604, 306] width 1208 height 612
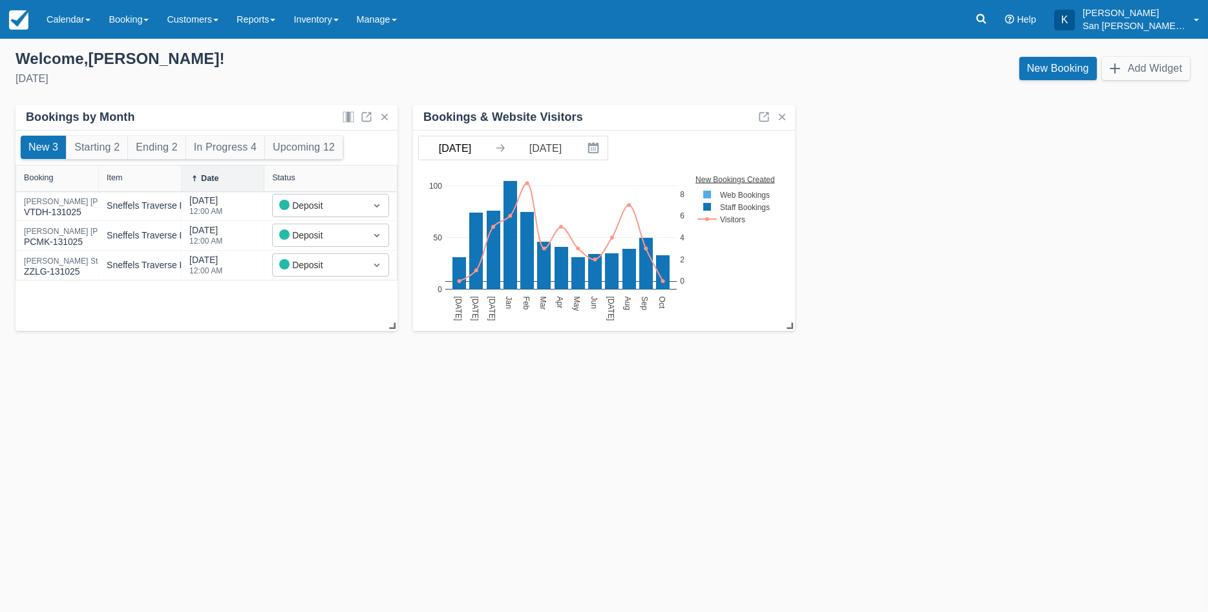
click at [477, 149] on body "Menu Calendar Customer Inventory Month Week Day Booking Daily Manifest Daily Li…" at bounding box center [604, 306] width 1208 height 612
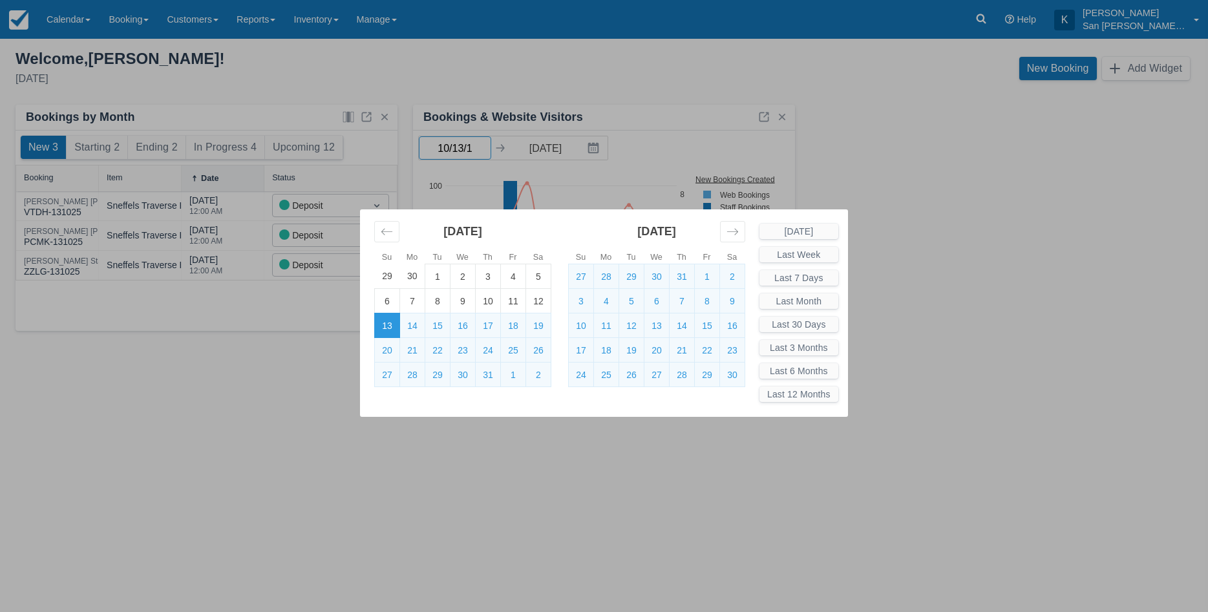
type input "10/13/16"
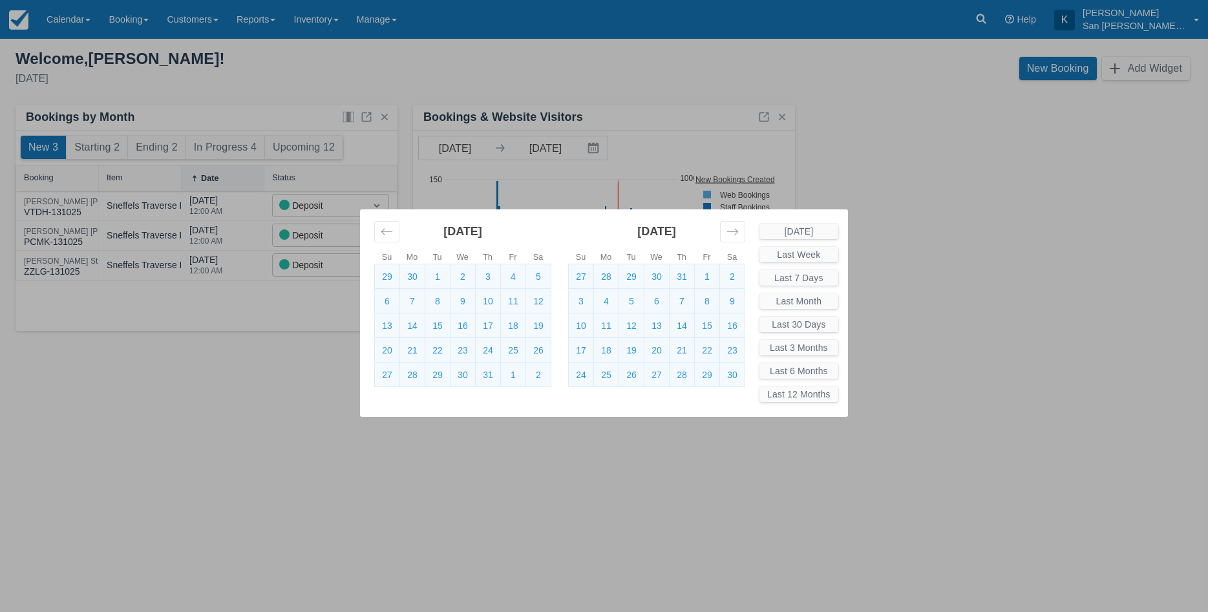
click at [690, 153] on div "Su Mo Tu We Th Fr Sa Su Mo Tu We Th Fr Sa September 2024 1 2 3 4 5 6 7 8 9 10 1…" at bounding box center [604, 306] width 1208 height 612
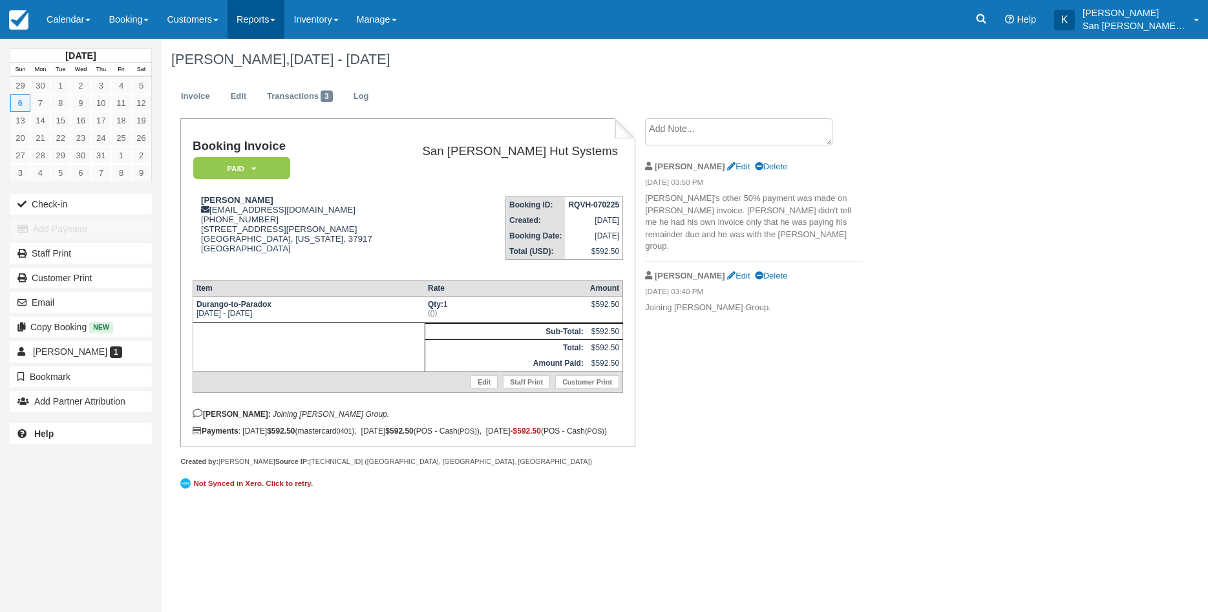
click at [266, 26] on link "Reports" at bounding box center [256, 19] width 57 height 39
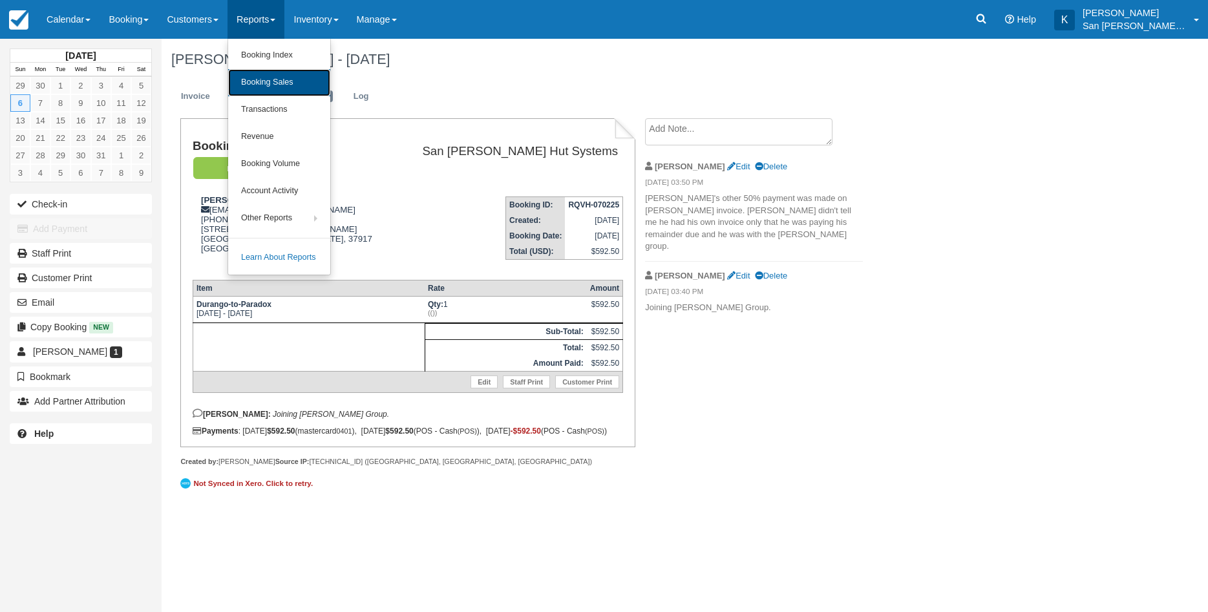
click at [288, 87] on link "Booking Sales" at bounding box center [279, 82] width 102 height 27
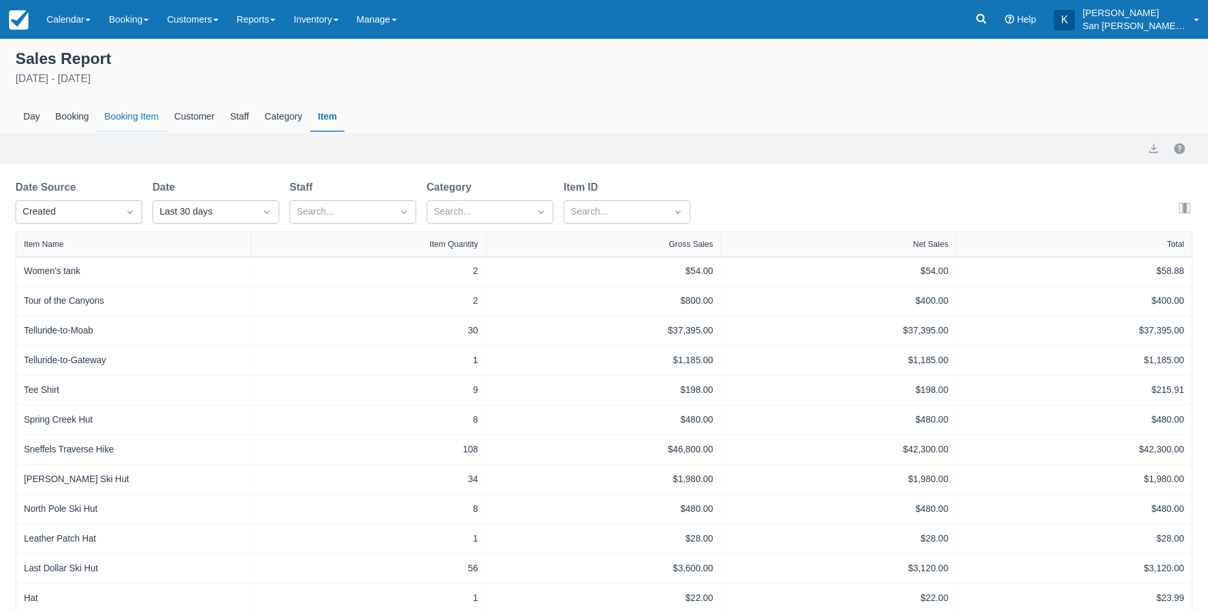
click at [122, 118] on div "Booking Item" at bounding box center [132, 117] width 70 height 30
select select "20"
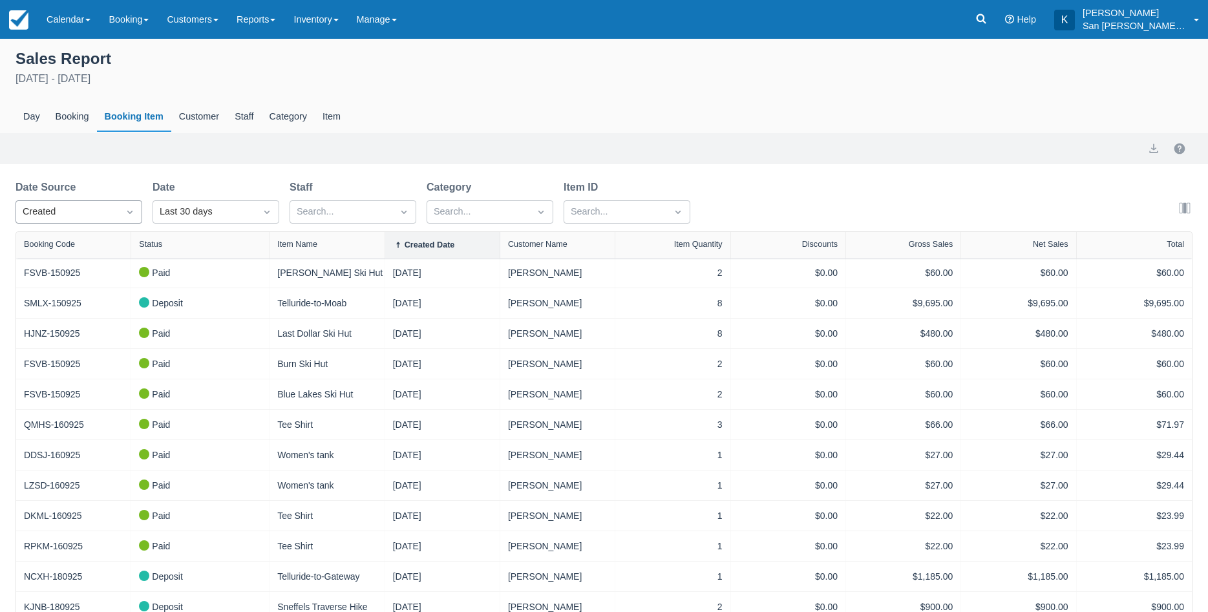
click at [83, 210] on div "Created" at bounding box center [67, 212] width 89 height 14
click at [67, 266] on div "Start" at bounding box center [79, 269] width 127 height 25
select select "20"
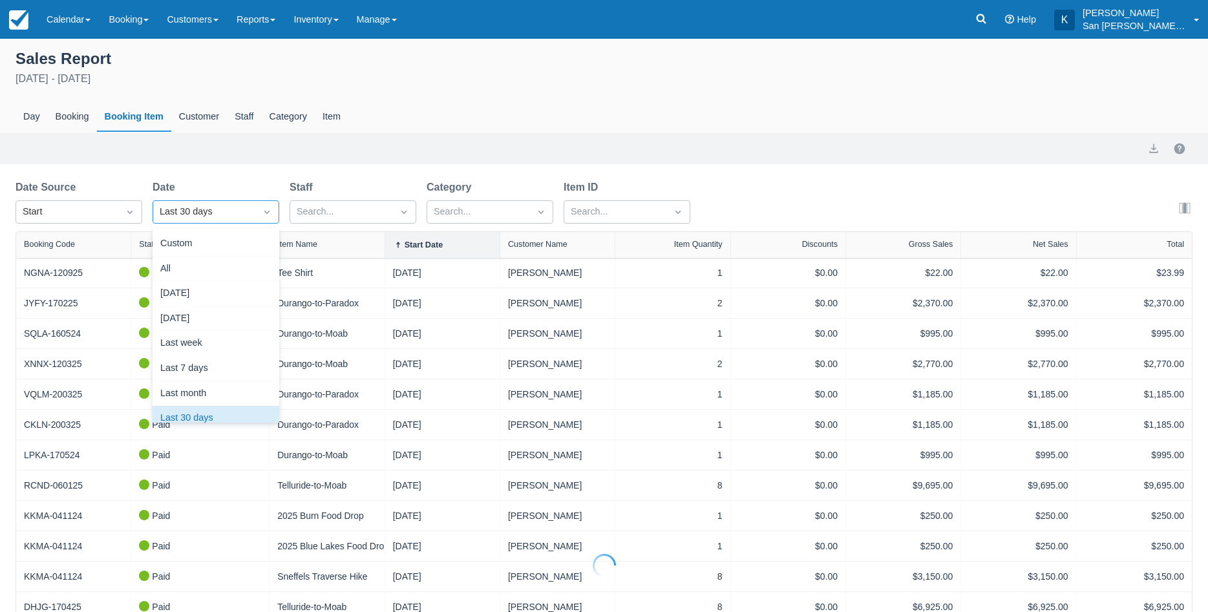
click at [199, 215] on div "Last 30 days" at bounding box center [204, 212] width 89 height 14
select select "20"
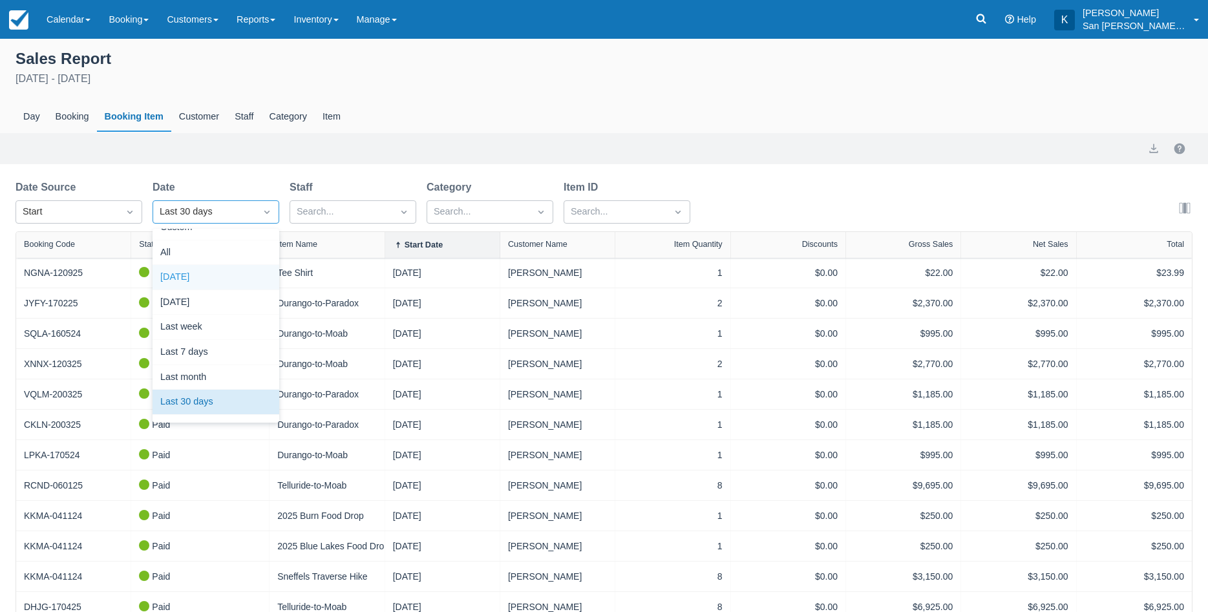
scroll to position [0, 0]
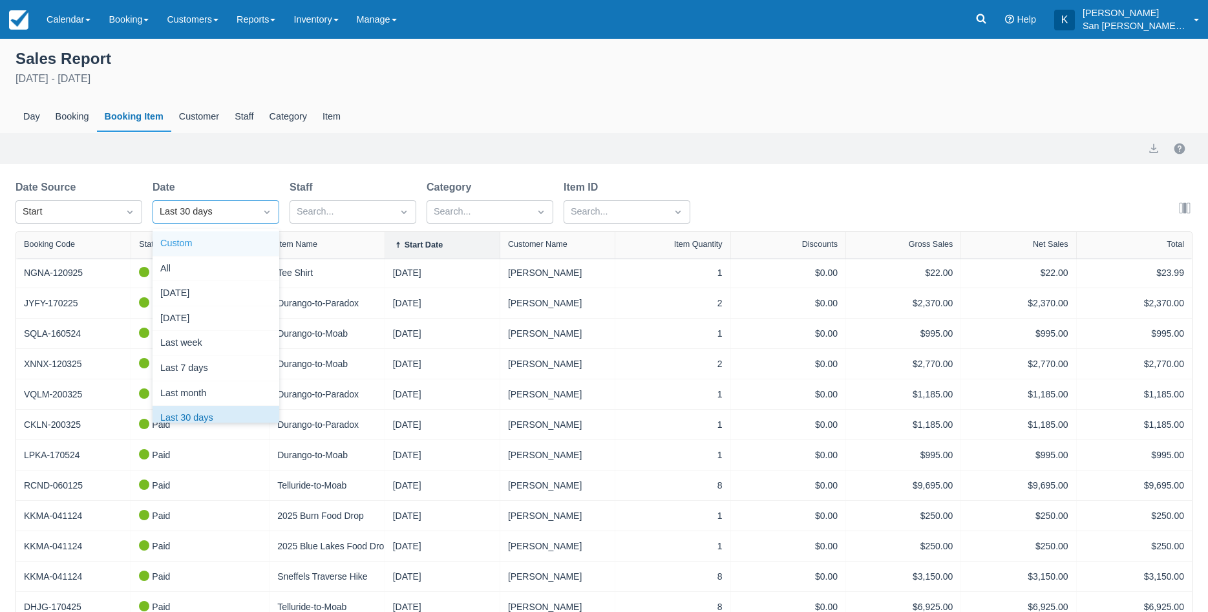
click at [183, 244] on div "Custom" at bounding box center [216, 243] width 127 height 25
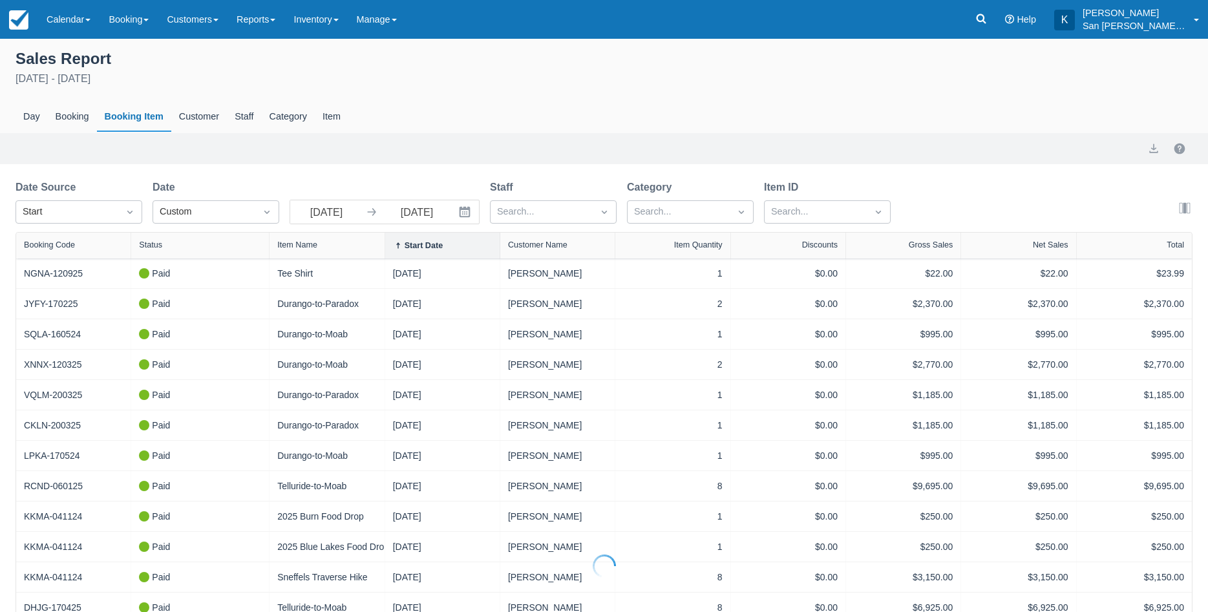
select select "20"
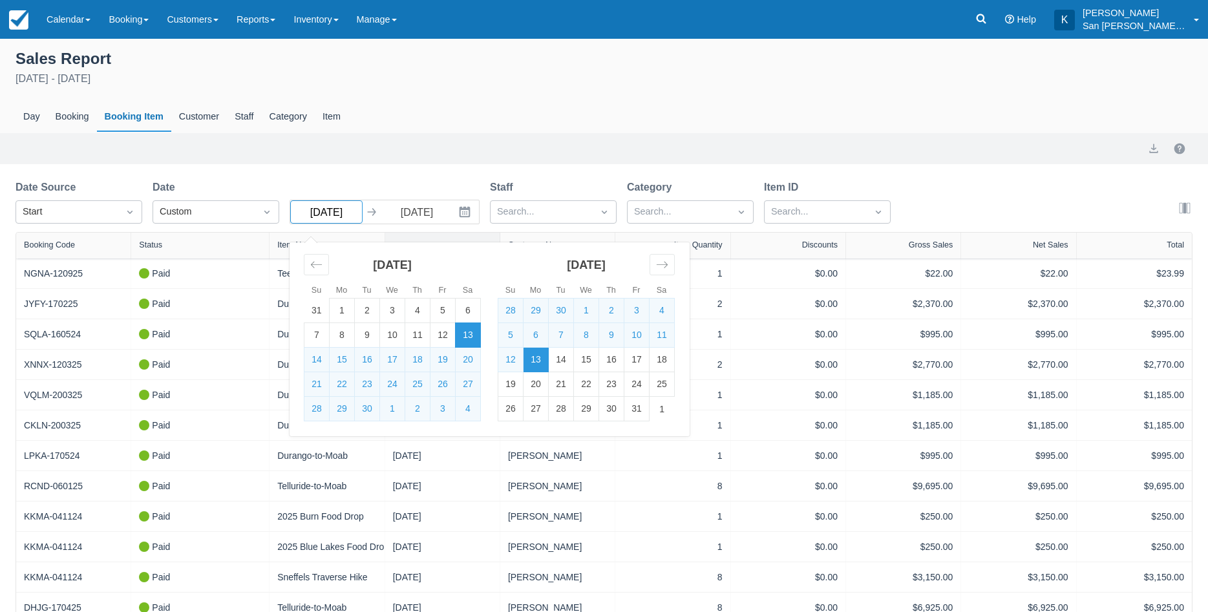
click at [346, 216] on input "09/13/25" at bounding box center [326, 211] width 72 height 23
click at [315, 266] on icon "Move backward to switch to the previous month." at bounding box center [316, 265] width 12 height 12
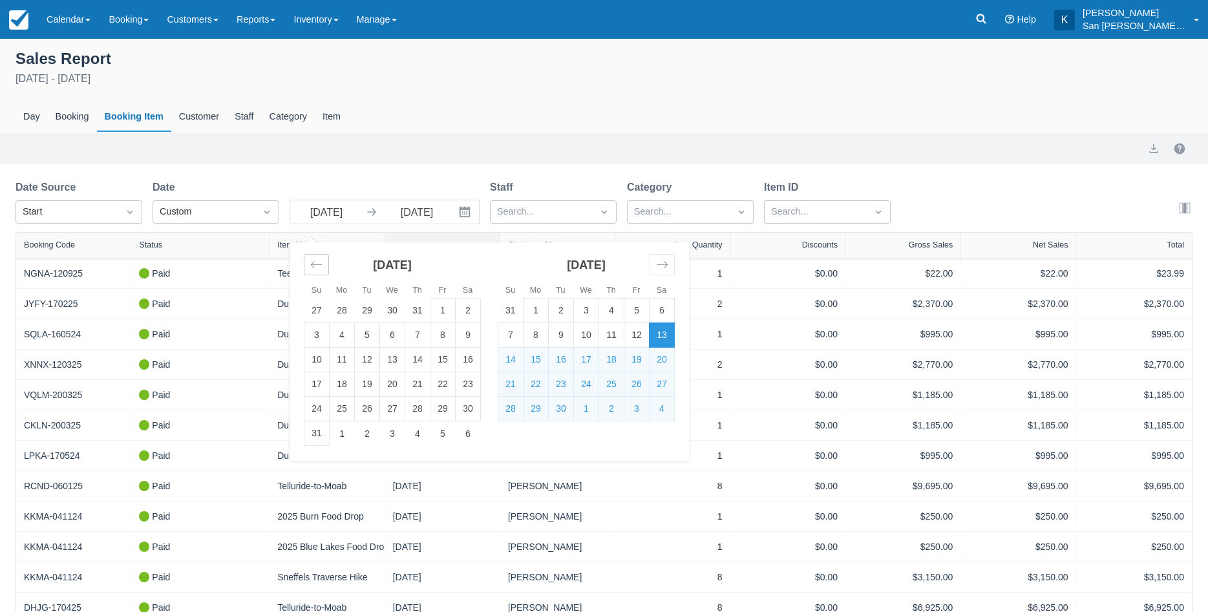
click at [315, 266] on icon "Move backward to switch to the previous month." at bounding box center [316, 265] width 12 height 12
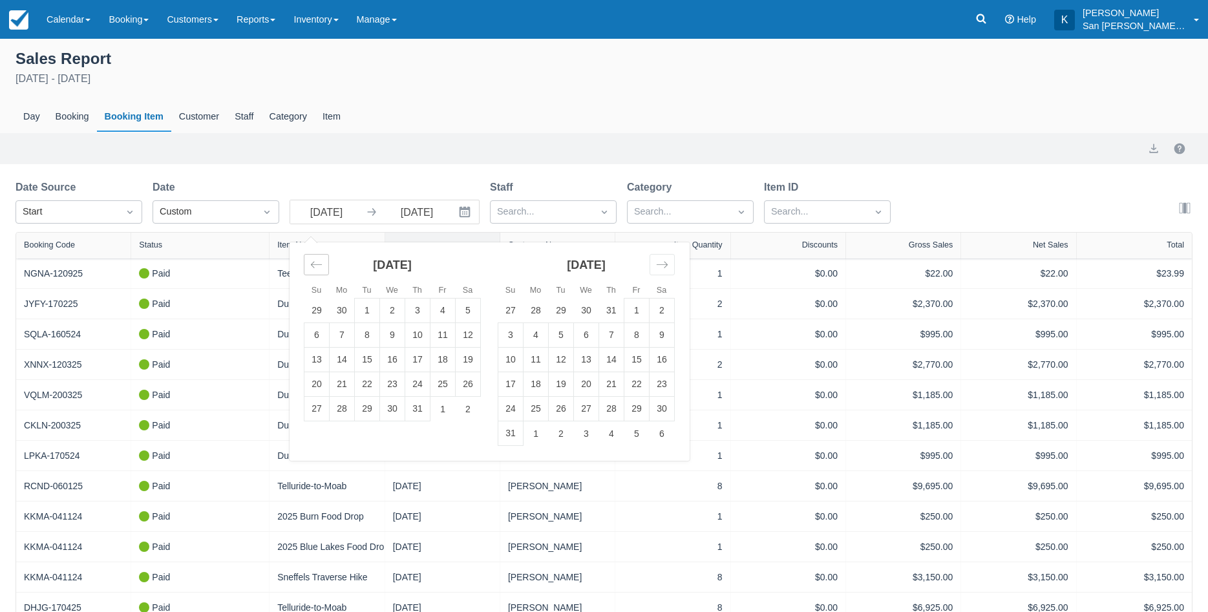
click at [315, 266] on icon "Move backward to switch to the previous month." at bounding box center [316, 265] width 12 height 12
click at [416, 314] on td "1" at bounding box center [417, 311] width 25 height 25
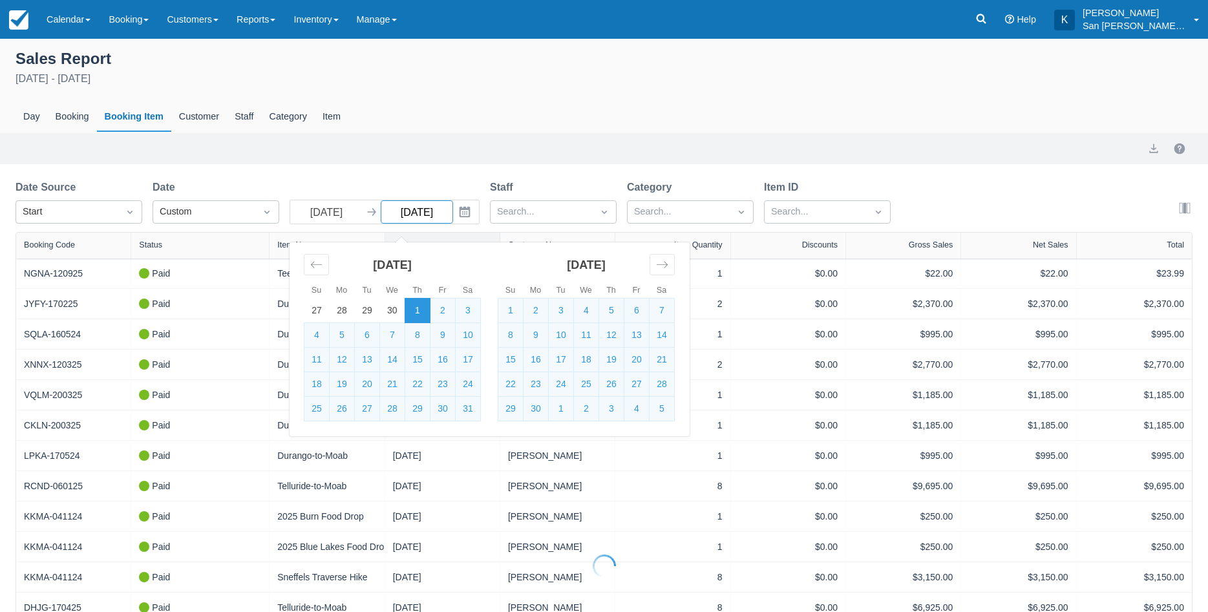
type input "05/01/25"
select select "20"
click at [464, 217] on icon "Interact with the calendar and add the check-in date for your trip." at bounding box center [465, 212] width 11 height 11
click at [675, 214] on div at bounding box center [678, 212] width 89 height 17
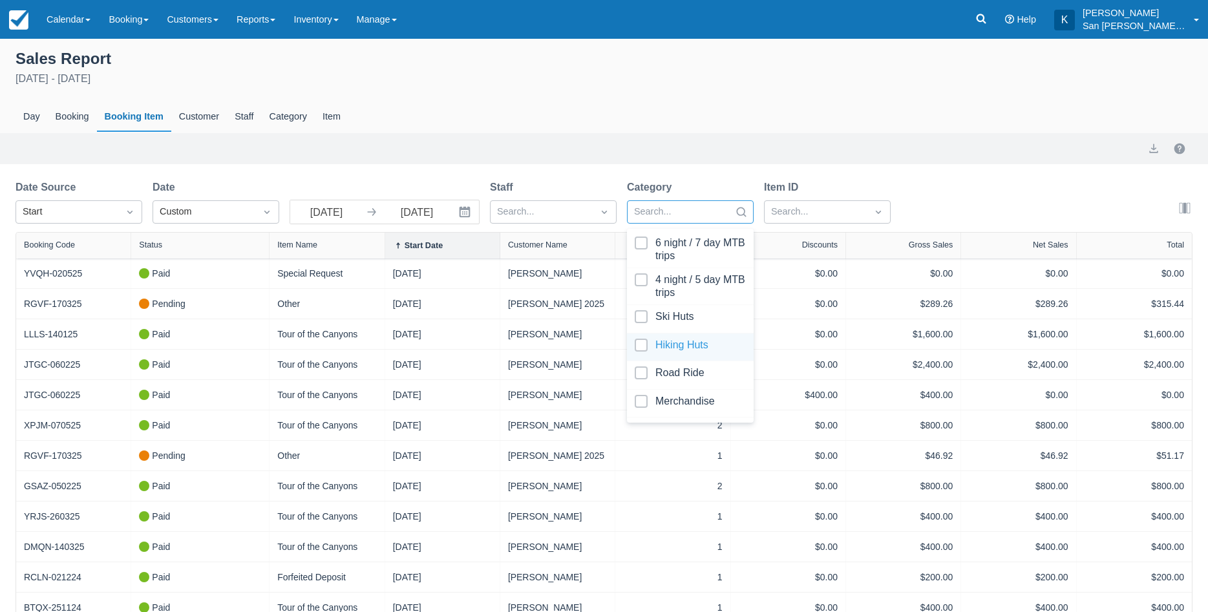
click at [643, 345] on div at bounding box center [690, 347] width 111 height 17
select select "20"
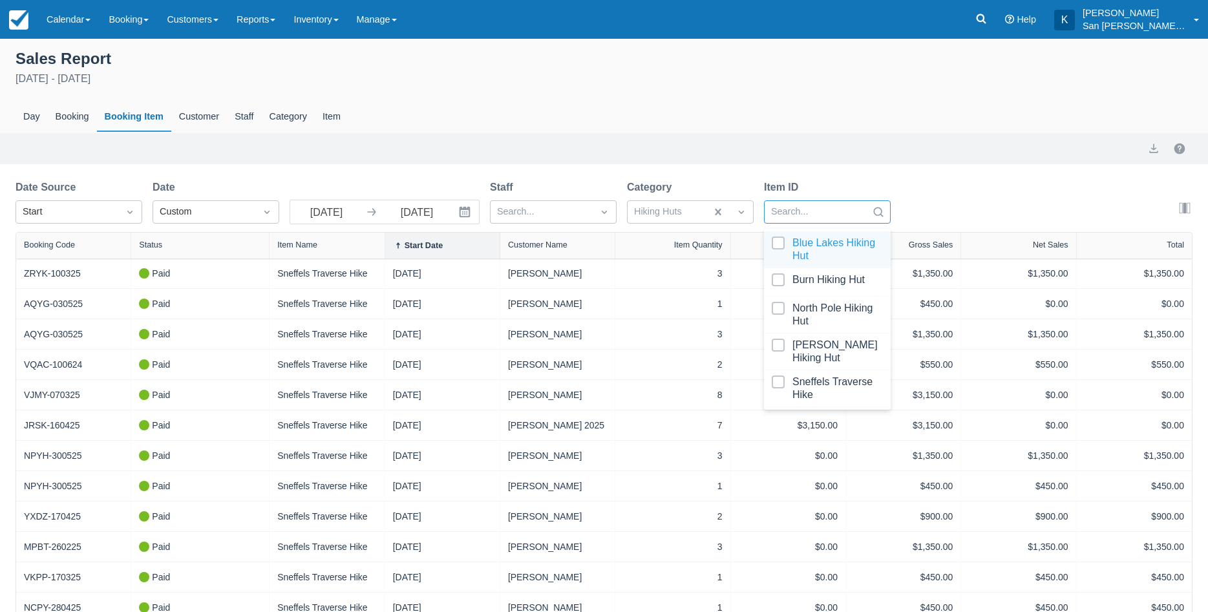
click at [827, 207] on div at bounding box center [815, 212] width 89 height 17
click at [779, 376] on div at bounding box center [827, 389] width 111 height 26
select select "20"
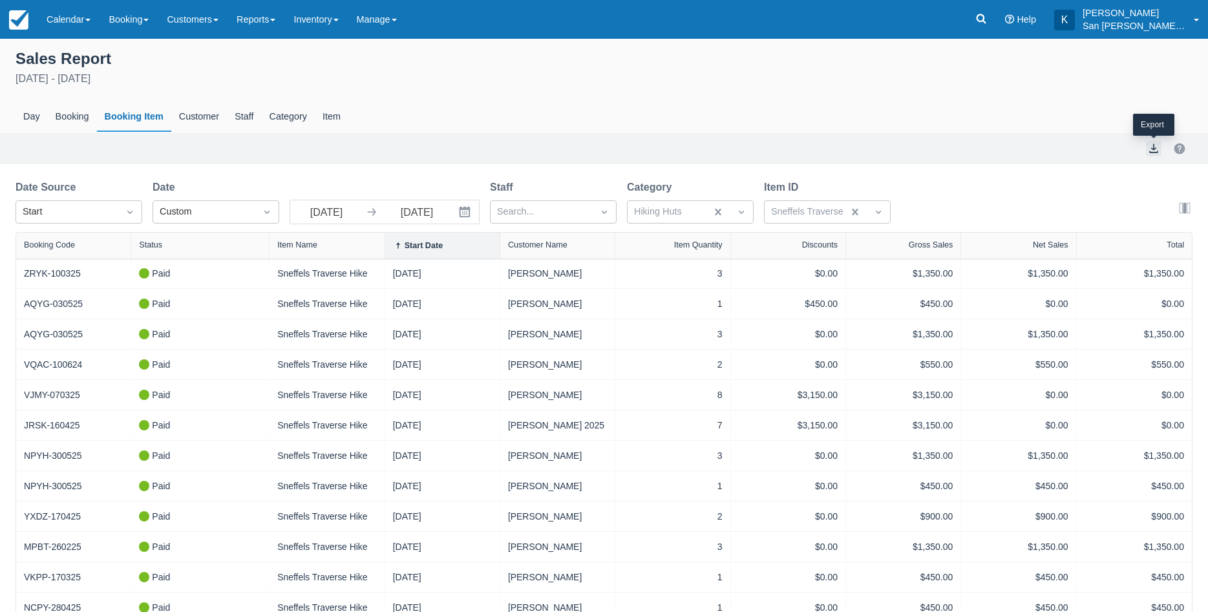
click at [1154, 153] on button "export" at bounding box center [1154, 149] width 16 height 16
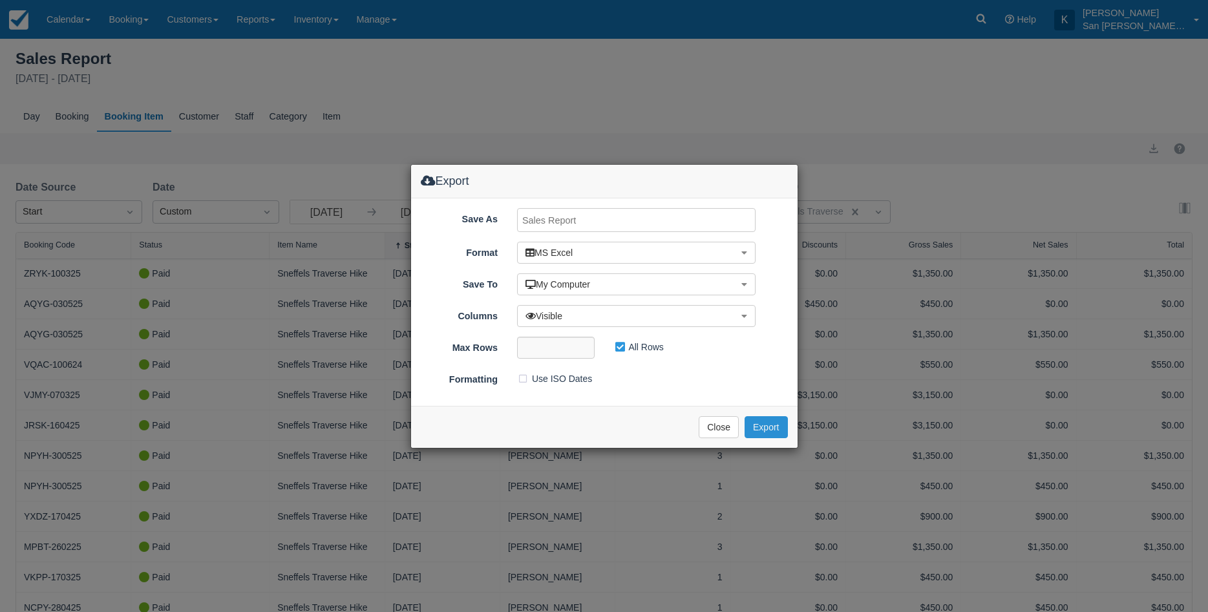
click at [767, 427] on button "Export" at bounding box center [766, 427] width 43 height 22
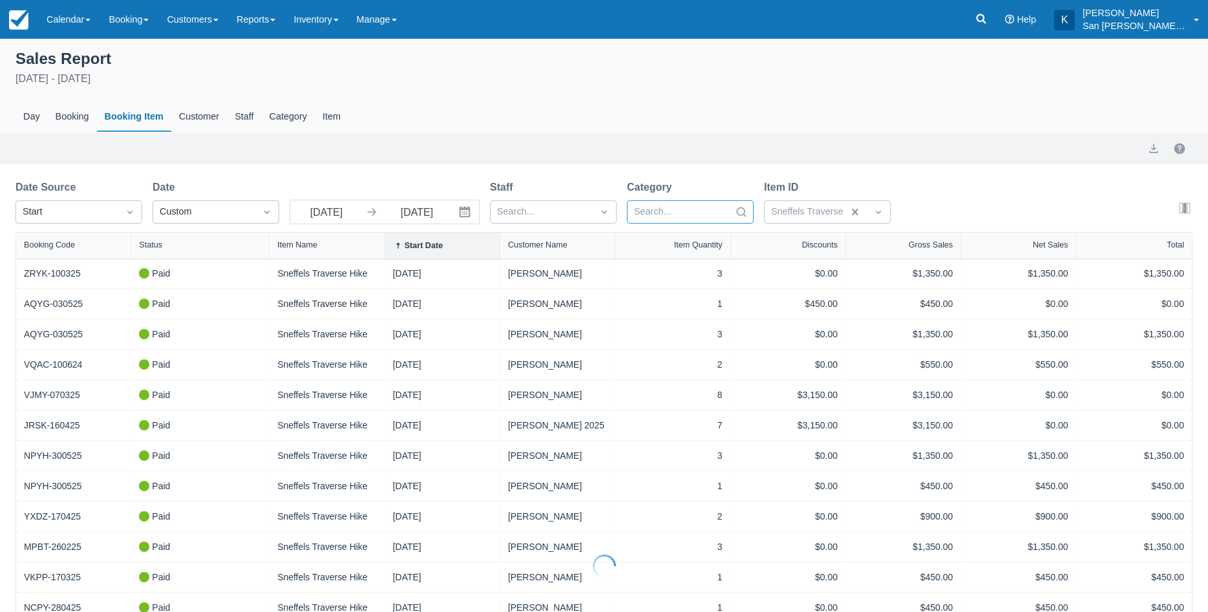
select select "20"
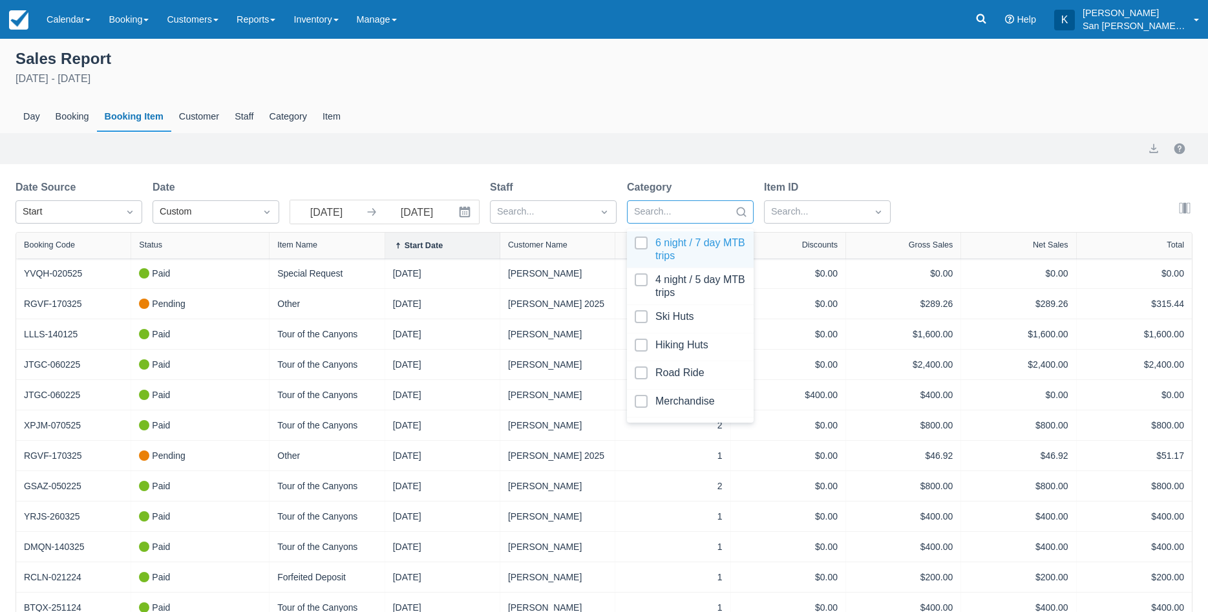
click at [695, 215] on div at bounding box center [678, 212] width 89 height 17
click at [645, 244] on div at bounding box center [690, 250] width 111 height 26
select select "20"
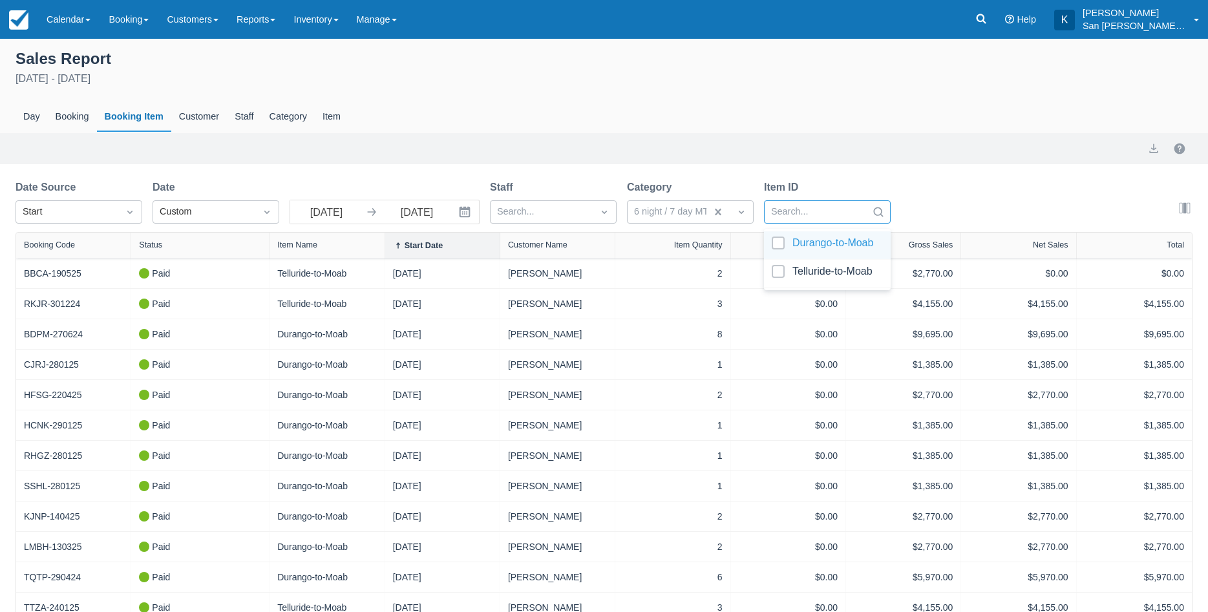
click at [783, 211] on div at bounding box center [815, 212] width 89 height 17
click at [779, 273] on div at bounding box center [827, 273] width 111 height 17
select select "20"
click at [989, 210] on div "Date Source Start Date Custom 05/01/25 Navigate forward to interact with the ca…" at bounding box center [604, 206] width 1177 height 52
click at [1155, 150] on button "export" at bounding box center [1154, 149] width 16 height 16
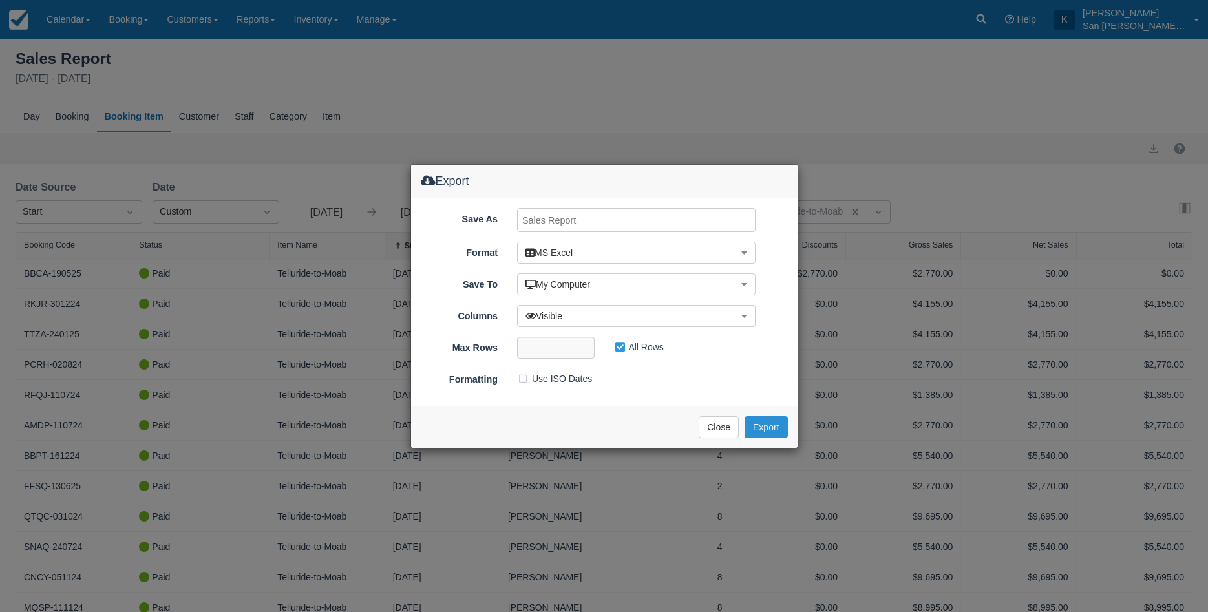
click at [762, 430] on button "Export" at bounding box center [766, 427] width 43 height 22
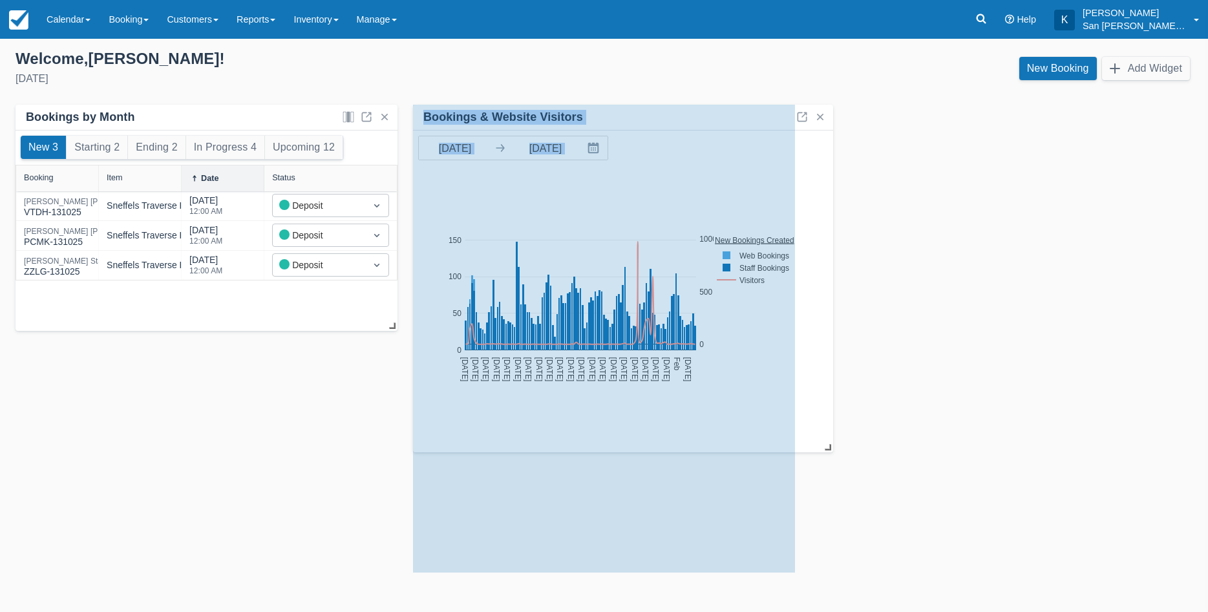
drag, startPoint x: 794, startPoint y: 328, endPoint x: 831, endPoint y: 451, distance: 128.8
click at [832, 450] on span at bounding box center [826, 446] width 13 height 13
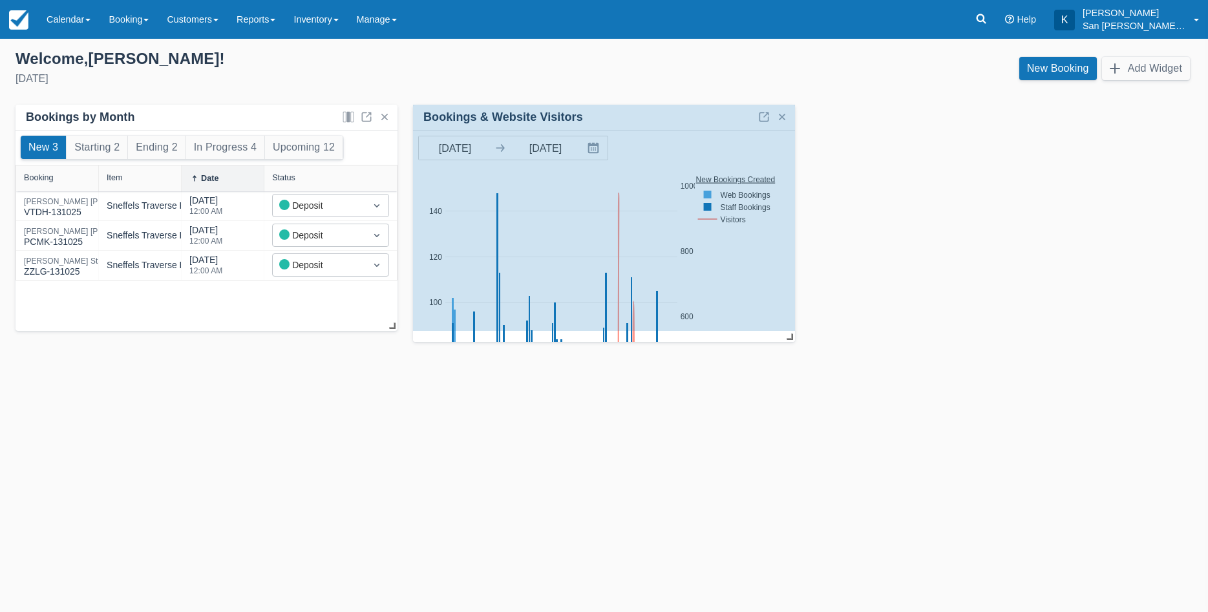
drag, startPoint x: 791, startPoint y: 565, endPoint x: 774, endPoint y: 335, distance: 230.1
click at [774, 335] on div "Bookings & Website Visitors [DATE] Navigate forward to interact with the calend…" at bounding box center [604, 223] width 382 height 237
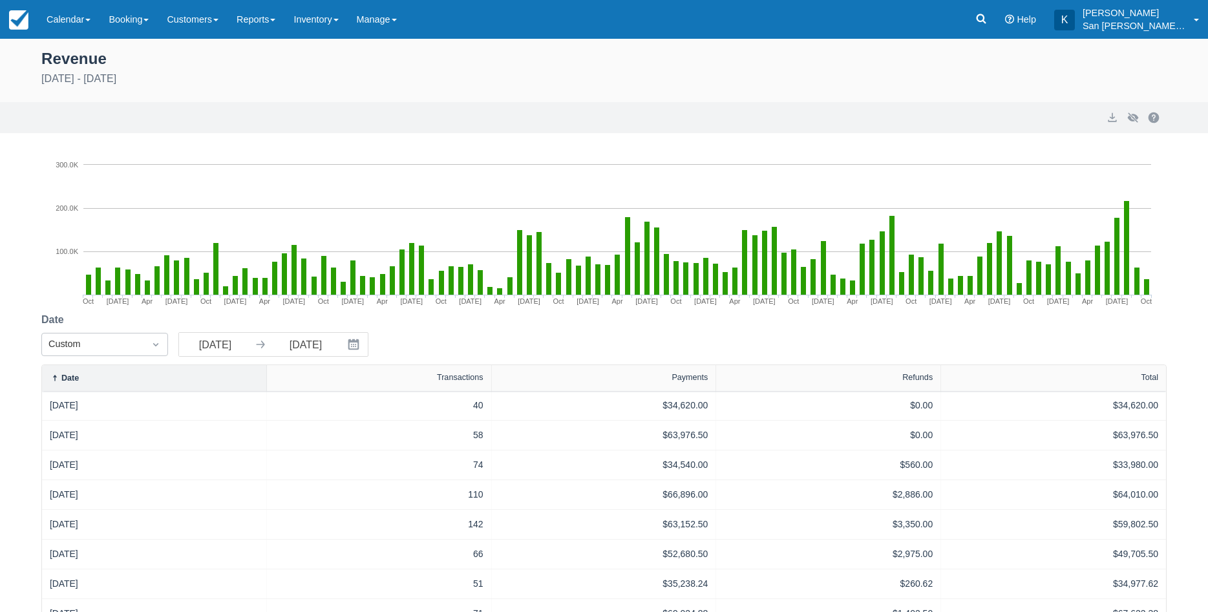
select select "20"
